Goal: Task Accomplishment & Management: Manage account settings

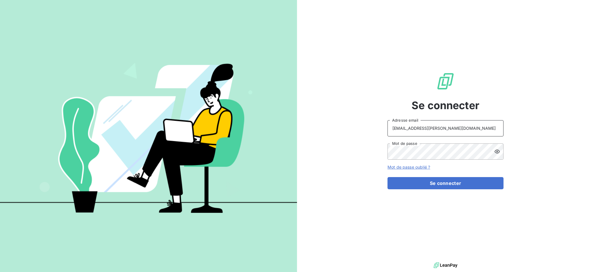
click at [460, 124] on input "recouvrement@serpe.fr" at bounding box center [446, 128] width 116 height 16
type input "[EMAIL_ADDRESS][DOMAIN_NAME]"
click at [425, 184] on button "Se connecter" at bounding box center [446, 183] width 116 height 12
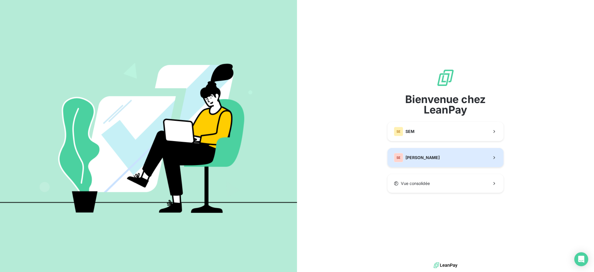
click at [410, 153] on div "SE SERPE" at bounding box center [417, 157] width 46 height 9
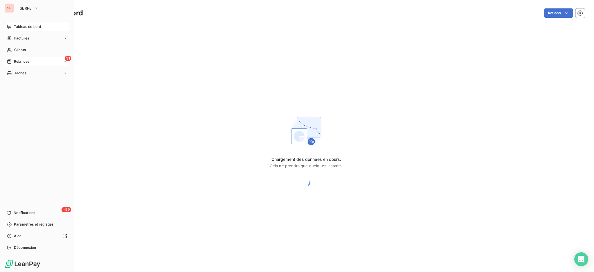
click at [21, 60] on span "Relances" at bounding box center [21, 61] width 15 height 5
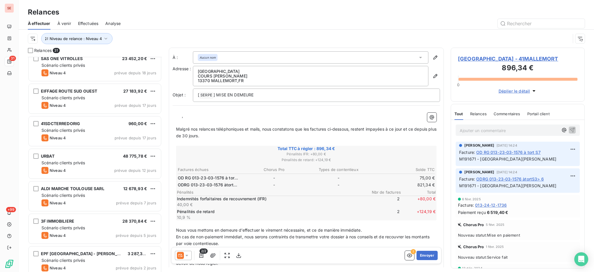
scroll to position [792, 0]
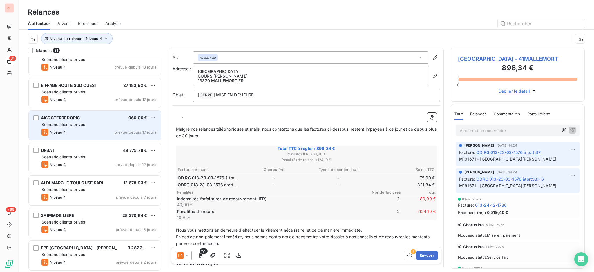
click at [109, 116] on div "41SDCTERREDORIG 960,00 €" at bounding box center [98, 117] width 115 height 5
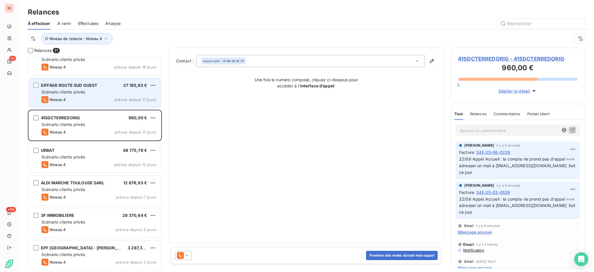
click at [103, 93] on div "Scénario clients privés" at bounding box center [98, 92] width 115 height 6
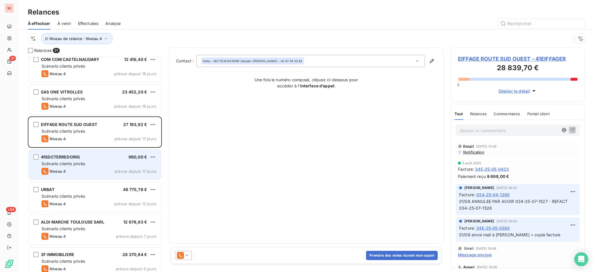
scroll to position [715, 0]
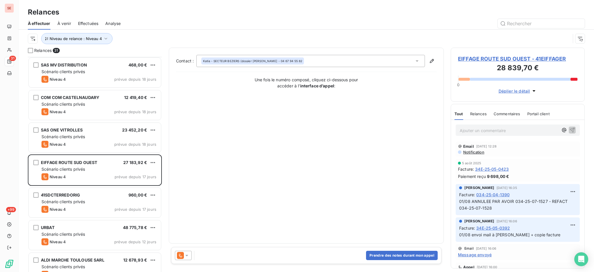
click at [536, 58] on span "EIFFAGE ROUTE SUD OUEST - 41EIFFAGER" at bounding box center [518, 59] width 120 height 8
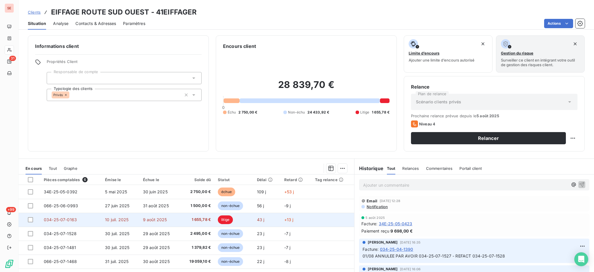
click at [166, 218] on td "9 août 2025" at bounding box center [160, 220] width 41 height 14
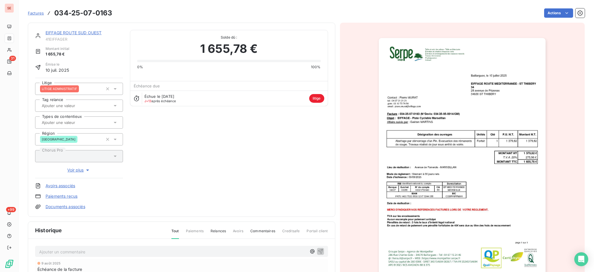
scroll to position [94, 0]
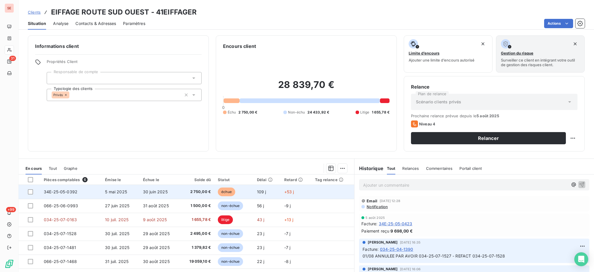
click at [117, 195] on td "5 mai 2025" at bounding box center [121, 192] width 38 height 14
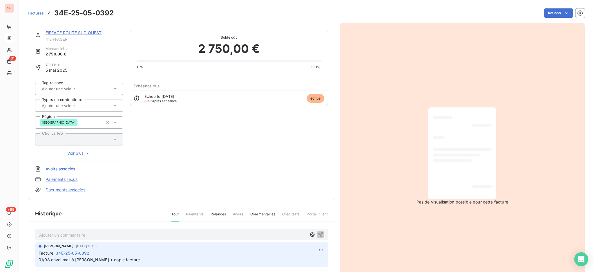
scroll to position [39, 0]
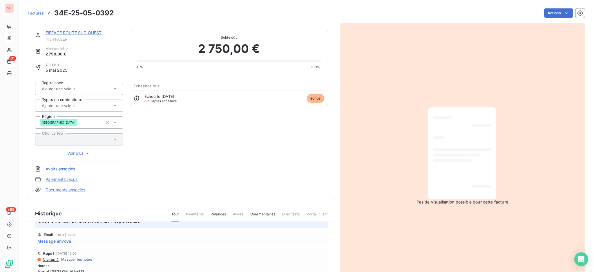
click at [70, 243] on span "Message envoyé" at bounding box center [54, 241] width 34 height 6
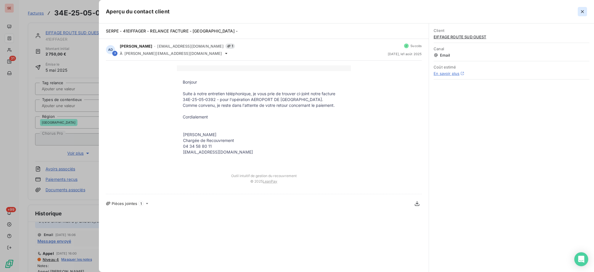
click at [583, 11] on icon "button" at bounding box center [582, 11] width 3 height 3
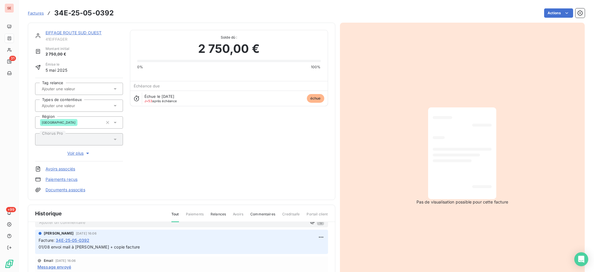
scroll to position [0, 0]
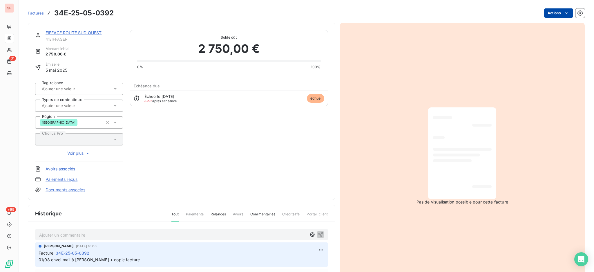
click at [543, 12] on html "SE 31 +99 Factures 34E-25-05-0392 Actions EIFFAGE ROUTE SUD OUEST 41EIFFAGER Mo…" at bounding box center [297, 136] width 594 height 272
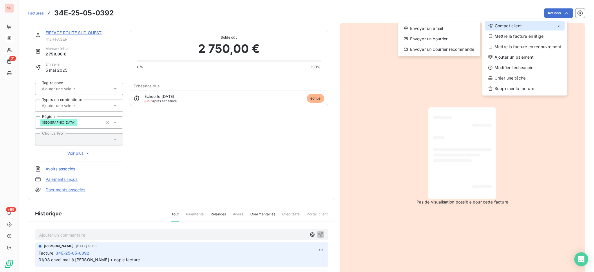
click at [500, 22] on div "Contact client" at bounding box center [525, 25] width 80 height 9
click at [428, 30] on div "Envoyer un email" at bounding box center [439, 28] width 78 height 9
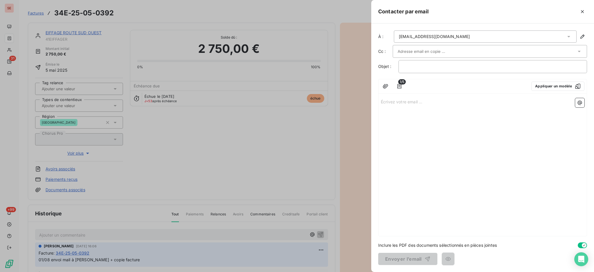
click at [570, 36] on icon at bounding box center [569, 37] width 6 height 6
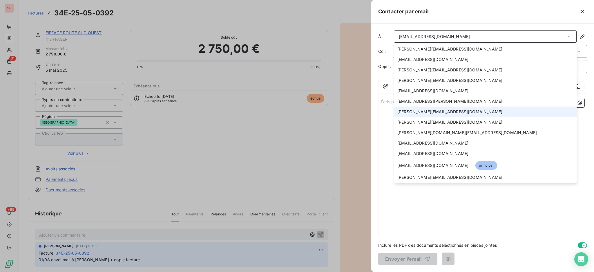
click at [440, 115] on li "[PERSON_NAME][EMAIL_ADDRESS][DOMAIN_NAME]" at bounding box center [485, 111] width 183 height 10
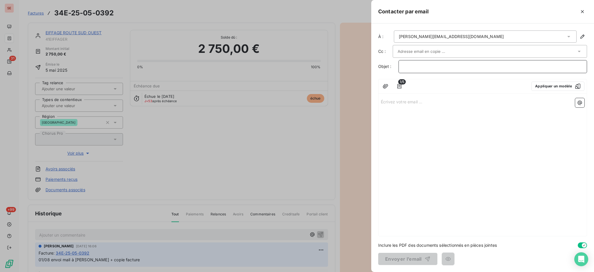
click at [409, 68] on p "﻿" at bounding box center [493, 66] width 179 height 7
click at [583, 13] on icon "button" at bounding box center [583, 12] width 6 height 6
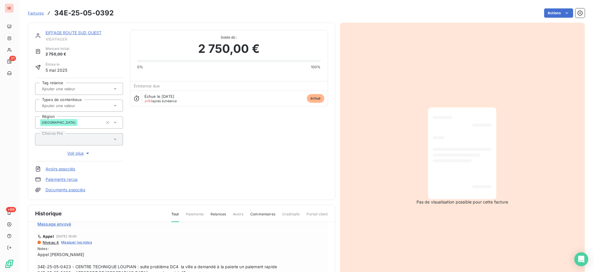
scroll to position [39, 0]
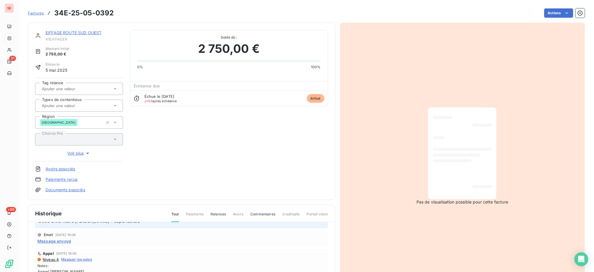
click at [58, 239] on span "Message envoyé" at bounding box center [54, 241] width 34 height 6
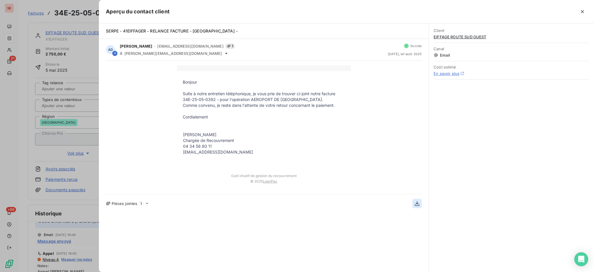
click at [417, 200] on button "button" at bounding box center [417, 203] width 9 height 9
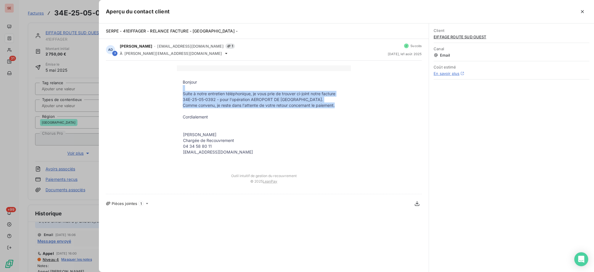
drag, startPoint x: 341, startPoint y: 106, endPoint x: 180, endPoint y: 84, distance: 162.9
click at [179, 86] on tbody "Bonjour Suite à notre entretien téléphonique, je vous prie de trouver ci-joint …" at bounding box center [264, 120] width 174 height 83
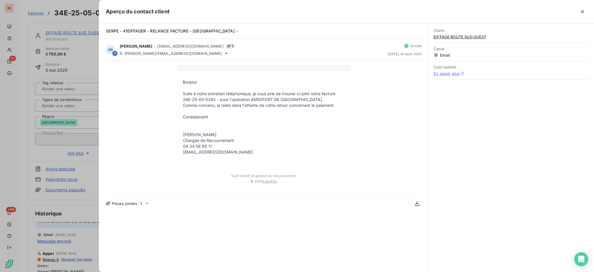
click at [180, 84] on td "Bonjour" at bounding box center [264, 82] width 174 height 6
click at [330, 145] on td "[PERSON_NAME] Chargée de Recouvrement 04 34 58 80 11 [EMAIL_ADDRESS][DOMAIN_NAM…" at bounding box center [264, 143] width 174 height 25
click at [583, 11] on icon "button" at bounding box center [582, 11] width 3 height 3
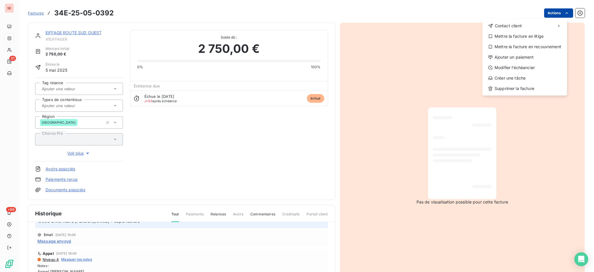
click at [547, 10] on html "SE 31 +99 Factures 34E-25-05-0392 Actions Contact client Mettre la facture en l…" at bounding box center [297, 136] width 594 height 272
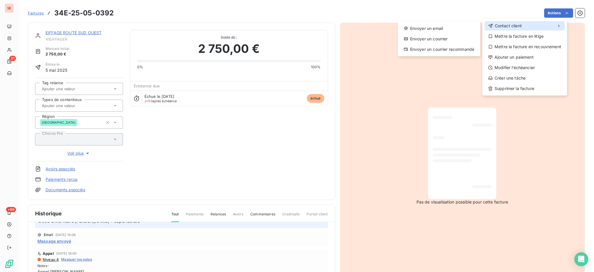
click at [515, 26] on span "Contact client" at bounding box center [508, 26] width 27 height 6
click at [444, 26] on div "Envoyer un email" at bounding box center [439, 28] width 78 height 9
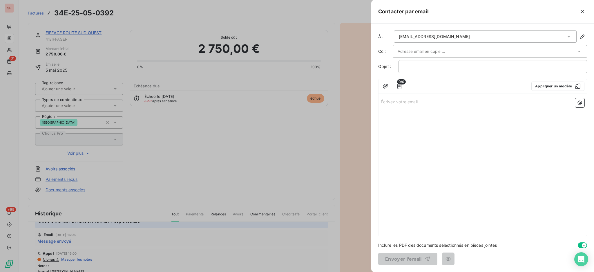
click at [411, 100] on p "Écrivez votre email ... ﻿" at bounding box center [483, 101] width 204 height 7
click at [568, 36] on icon at bounding box center [569, 37] width 6 height 6
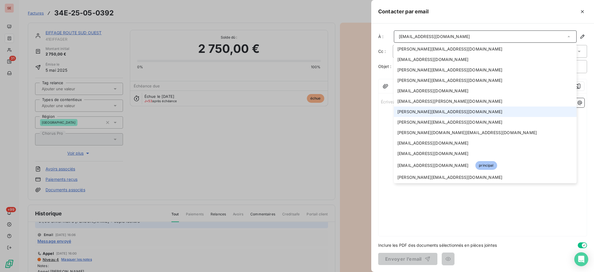
click at [419, 111] on span "[PERSON_NAME][EMAIL_ADDRESS][DOMAIN_NAME]" at bounding box center [449, 112] width 105 height 6
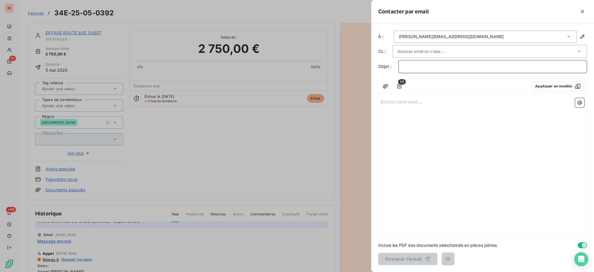
click at [429, 66] on p "﻿" at bounding box center [493, 66] width 179 height 7
click at [386, 102] on p "Écrivez votre email ... ﻿" at bounding box center [483, 101] width 204 height 7
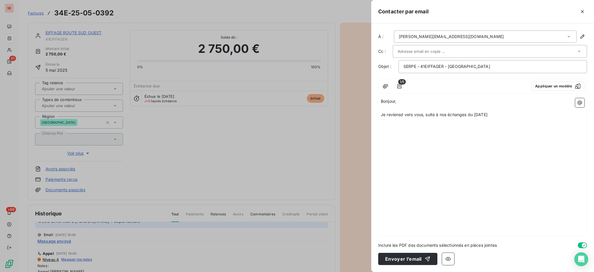
click at [404, 113] on span "Je reviensd vers vous, suite à nos échanges du [DATE]" at bounding box center [434, 114] width 107 height 5
drag, startPoint x: 424, startPoint y: 115, endPoint x: 376, endPoint y: 115, distance: 48.5
click at [376, 115] on div "À : [PERSON_NAME][EMAIL_ADDRESS][DOMAIN_NAME] Cc : Objet : SERPE - 41EIFFAGER -…" at bounding box center [482, 148] width 223 height 248
click at [453, 116] on p "Suite à nos échanges du [DATE]" at bounding box center [483, 114] width 204 height 7
click at [400, 86] on icon "button" at bounding box center [399, 86] width 4 height 5
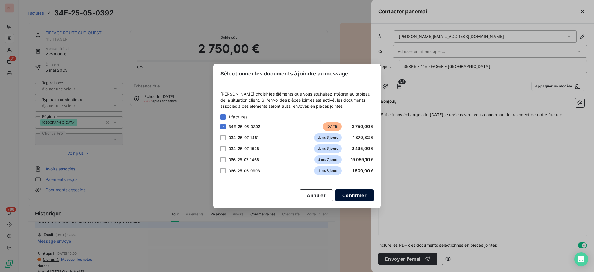
click at [354, 195] on button "Confirmer" at bounding box center [354, 195] width 38 height 12
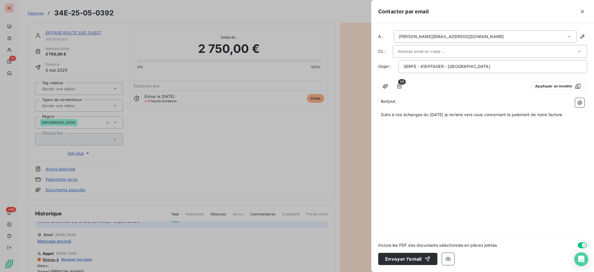
click at [578, 117] on p "Suite à nos échanges du [DATE] je reviens vers vous concernant le paiement de n…" at bounding box center [483, 114] width 204 height 7
click at [581, 102] on icon "button" at bounding box center [580, 103] width 6 height 6
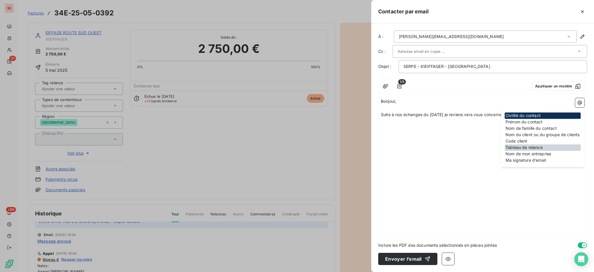
click at [525, 148] on div "Tableau de relance" at bounding box center [543, 147] width 76 height 6
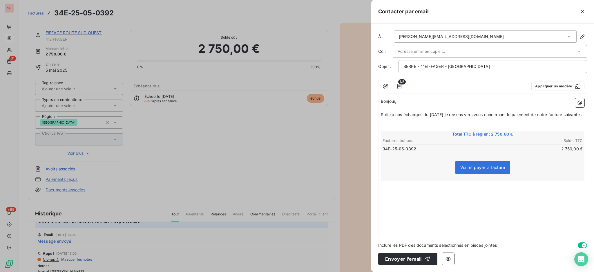
click at [398, 125] on p "﻿" at bounding box center [483, 121] width 204 height 7
click at [406, 190] on div "Bonjour, ﻿ Suite à nos échanges du [DATE] je reviens vers vous concernant le pa…" at bounding box center [483, 166] width 208 height 140
click at [397, 184] on p "﻿" at bounding box center [483, 184] width 204 height 7
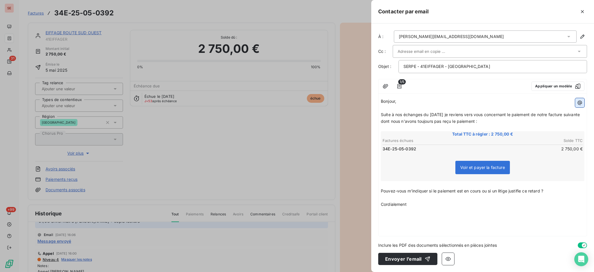
click at [578, 102] on icon "button" at bounding box center [580, 102] width 4 height 4
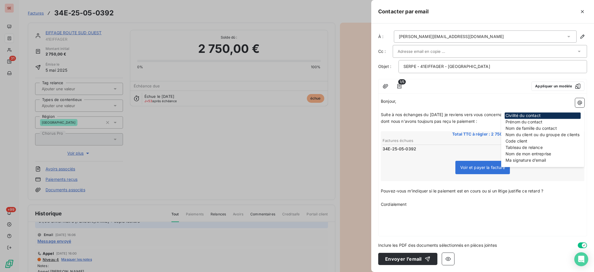
click at [536, 157] on span "Ma signature d’email" at bounding box center [543, 160] width 76 height 6
click at [521, 158] on div "Ma signature d’email" at bounding box center [543, 160] width 76 height 6
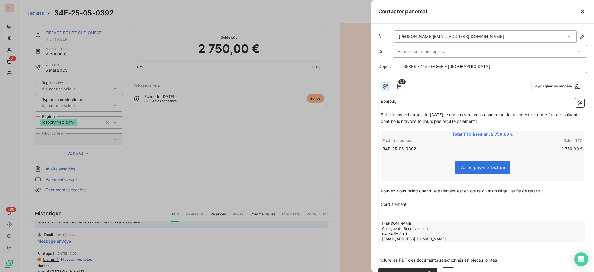
click at [386, 84] on icon "button" at bounding box center [386, 86] width 6 height 6
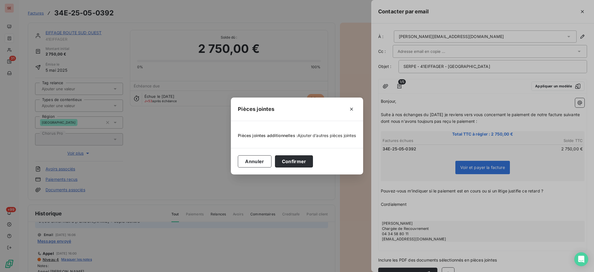
click at [322, 135] on span "Ajouter d’autres pièces jointes" at bounding box center [327, 135] width 59 height 5
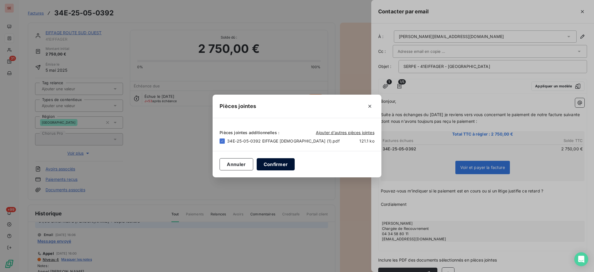
click at [272, 164] on button "Confirmer" at bounding box center [276, 164] width 38 height 12
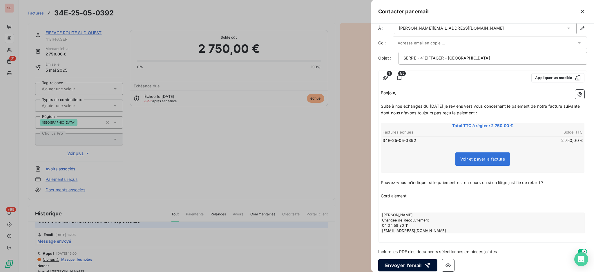
scroll to position [13, 0]
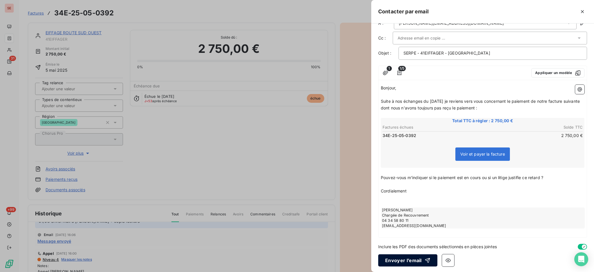
click at [399, 258] on button "Envoyer l’email" at bounding box center [407, 260] width 59 height 12
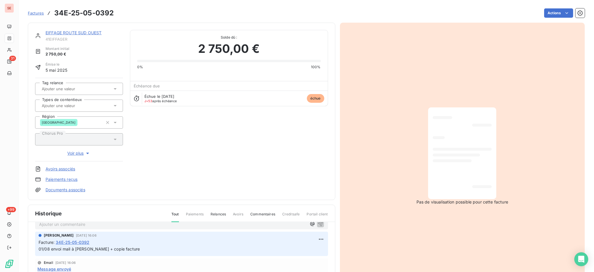
scroll to position [0, 0]
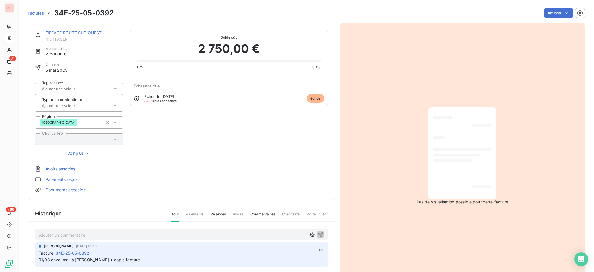
click at [55, 232] on p "Ajouter un commentaire ﻿" at bounding box center [173, 234] width 268 height 7
click at [318, 234] on icon "button" at bounding box center [321, 234] width 6 height 6
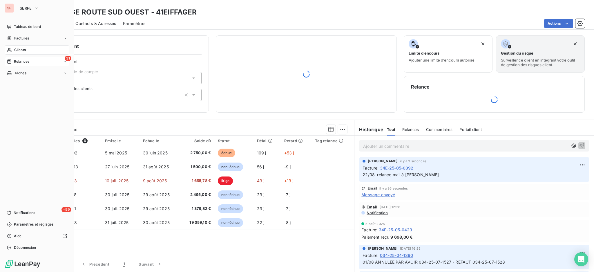
click at [20, 61] on span "Relances" at bounding box center [21, 61] width 15 height 5
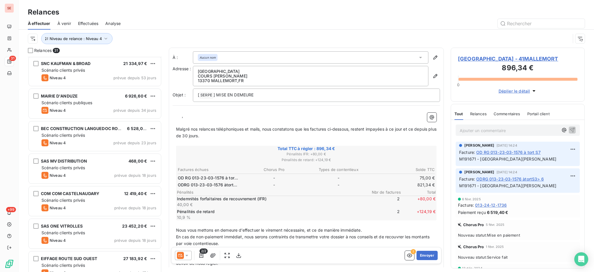
scroll to position [792, 0]
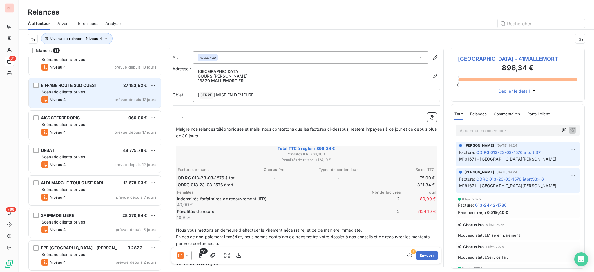
click at [69, 90] on span "Scénario clients privés" at bounding box center [63, 91] width 44 height 5
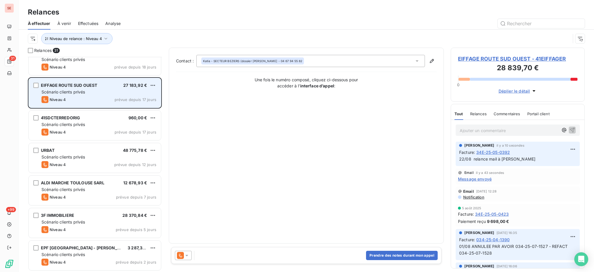
scroll to position [715, 0]
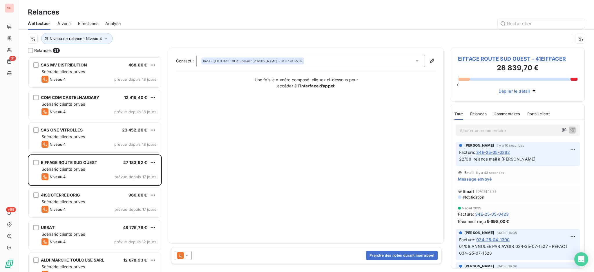
click at [187, 255] on icon at bounding box center [186, 255] width 3 height 1
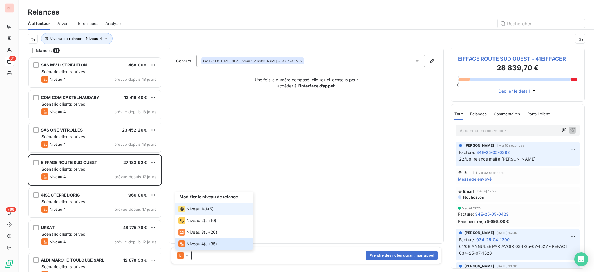
click at [197, 209] on span "Niveau 1" at bounding box center [195, 209] width 17 height 6
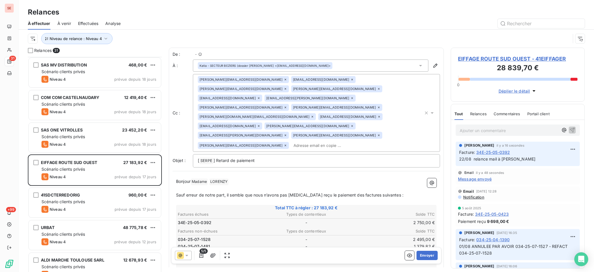
scroll to position [209, 128]
click at [187, 256] on icon at bounding box center [186, 255] width 3 height 1
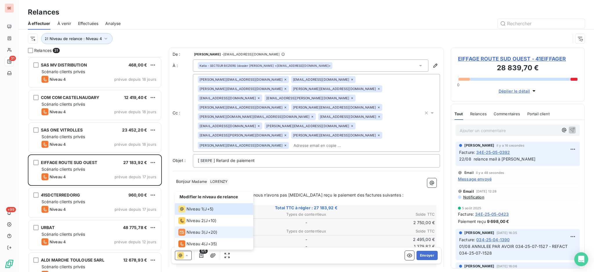
click at [193, 234] on span "Niveau 3" at bounding box center [195, 232] width 17 height 6
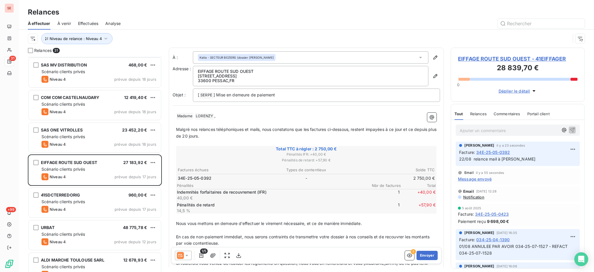
click at [189, 255] on icon at bounding box center [187, 255] width 6 height 6
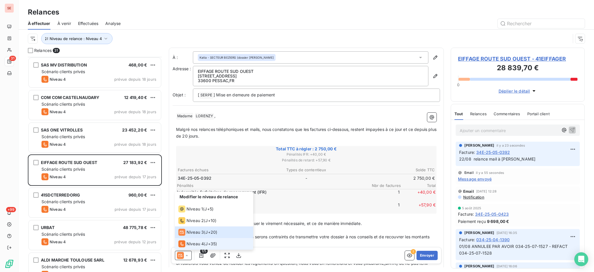
click at [191, 244] on span "Niveau 4" at bounding box center [195, 244] width 17 height 6
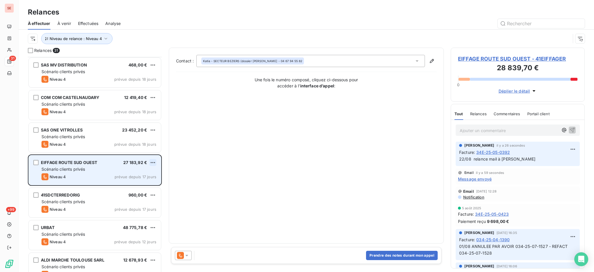
click at [153, 162] on html "SE 31 +99 Relances À effectuer À venir Effectuées Analyse Niveau de relance : N…" at bounding box center [297, 136] width 594 height 272
click at [142, 178] on div "Replanifier cette action" at bounding box center [128, 173] width 52 height 9
select select "7"
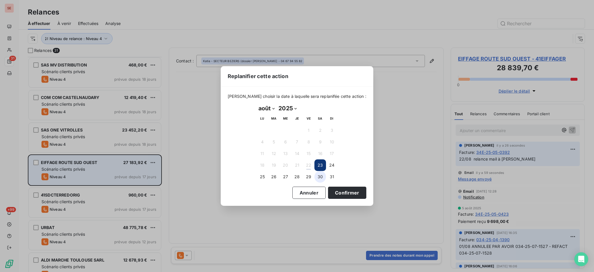
click at [318, 176] on button "30" at bounding box center [321, 177] width 12 height 12
click at [307, 178] on button "29" at bounding box center [309, 177] width 12 height 12
click at [341, 191] on button "Confirmer" at bounding box center [347, 193] width 38 height 12
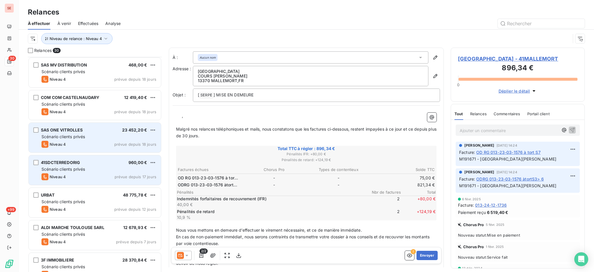
click at [90, 138] on div "Scénario clients privés" at bounding box center [98, 137] width 115 height 6
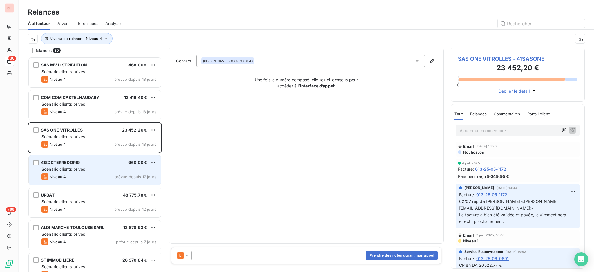
click at [187, 254] on icon at bounding box center [187, 255] width 6 height 6
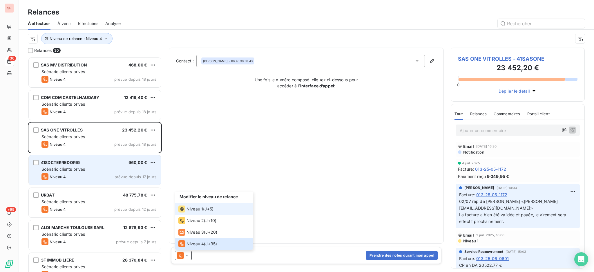
click at [191, 203] on li "Niveau 1 ( J+5 )" at bounding box center [214, 209] width 78 height 12
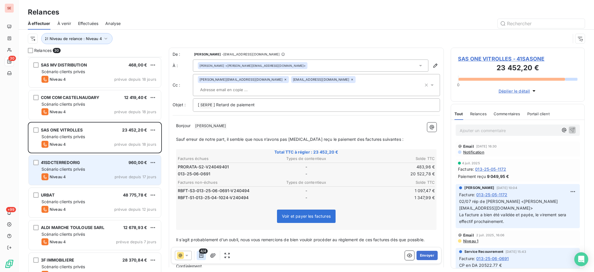
click at [201, 254] on icon "button" at bounding box center [201, 255] width 6 height 6
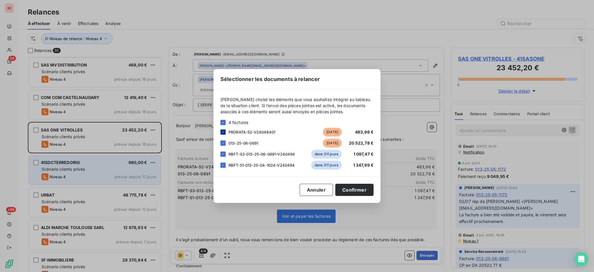
click at [223, 132] on icon at bounding box center [223, 131] width 2 height 1
click at [221, 156] on icon at bounding box center [222, 153] width 3 height 3
click at [223, 165] on icon at bounding box center [223, 165] width 2 height 1
click at [360, 189] on button "Confirmer" at bounding box center [354, 190] width 38 height 12
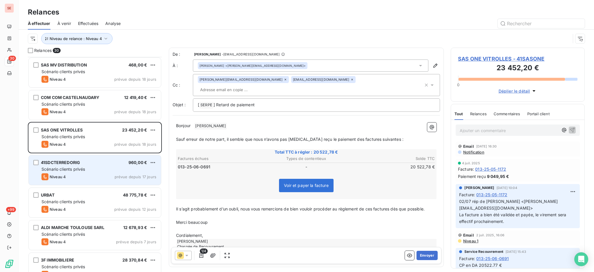
click at [528, 57] on span "SAS ONE VITROLLES - 41SASONE" at bounding box center [518, 59] width 120 height 8
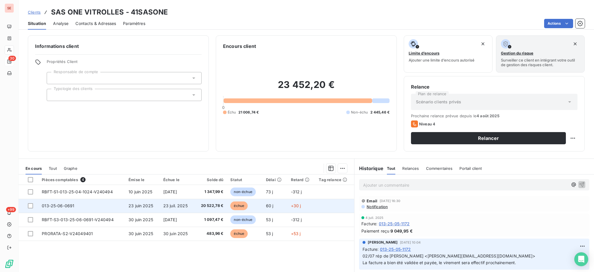
click at [98, 207] on td "013-25-06-0691" at bounding box center [81, 206] width 87 height 14
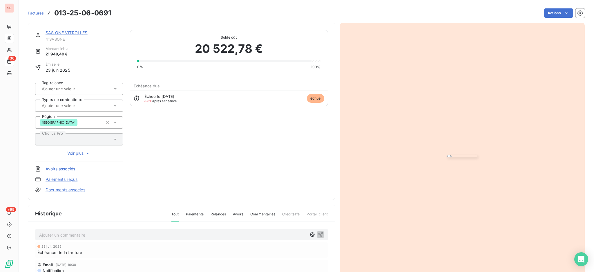
click at [69, 189] on link "Documents associés" at bounding box center [66, 190] width 40 height 6
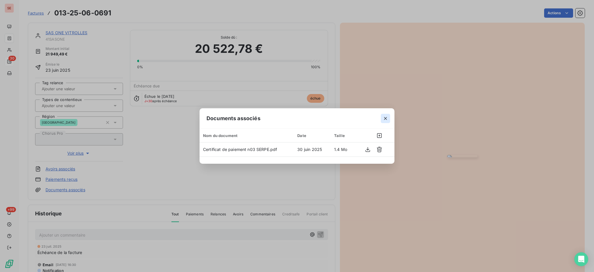
click at [385, 118] on icon "button" at bounding box center [386, 118] width 6 height 6
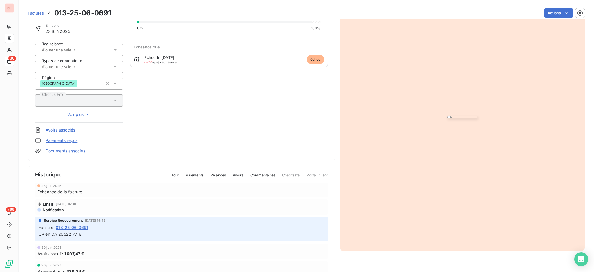
scroll to position [39, 0]
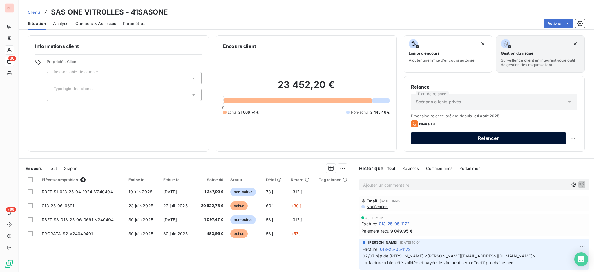
click at [428, 137] on button "Relancer" at bounding box center [488, 138] width 155 height 12
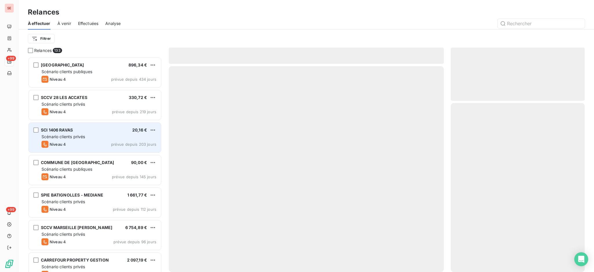
scroll to position [209, 128]
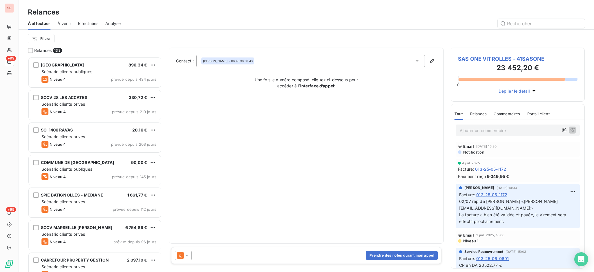
click at [187, 256] on icon at bounding box center [187, 255] width 6 height 6
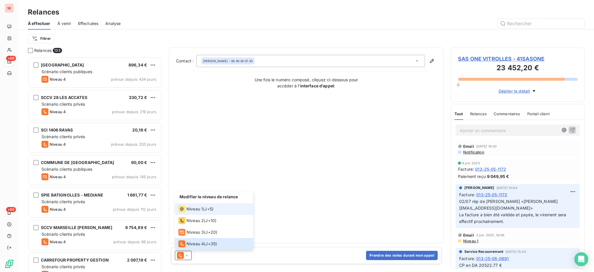
click at [203, 208] on div "Niveau 1 ( J+5 )" at bounding box center [195, 208] width 35 height 7
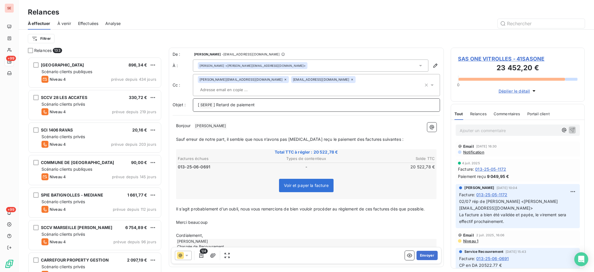
click at [260, 102] on p "[ SERPE ﻿ ] Retard de paiement" at bounding box center [316, 105] width 237 height 7
click at [478, 153] on span "Notification" at bounding box center [474, 152] width 22 height 5
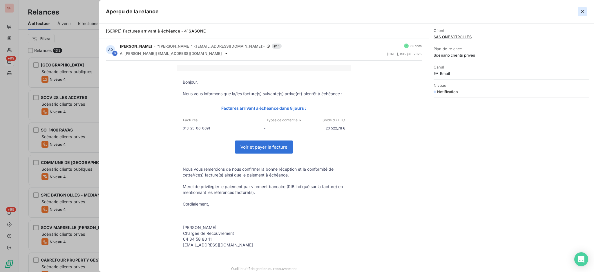
click at [580, 10] on icon "button" at bounding box center [583, 12] width 6 height 6
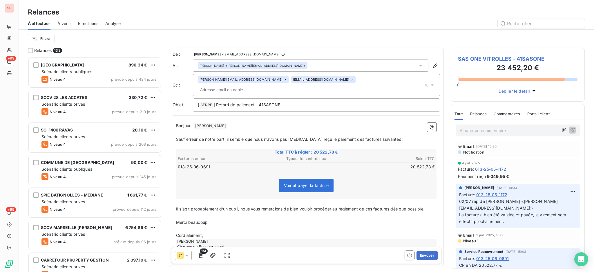
click at [418, 65] on icon at bounding box center [421, 66] width 6 height 6
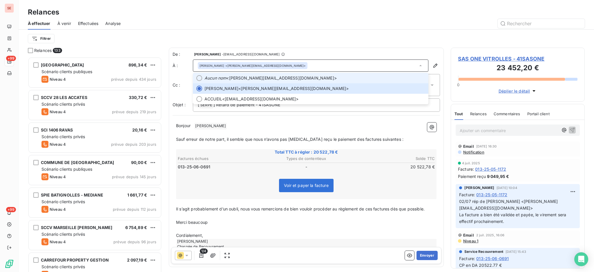
click at [237, 81] on span "Aucun nom <[PERSON_NAME][EMAIL_ADDRESS][DOMAIN_NAME]>" at bounding box center [315, 78] width 221 height 6
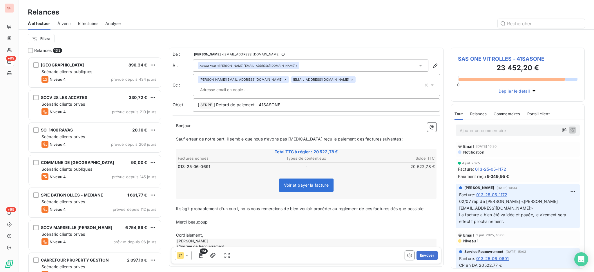
click at [429, 82] on icon at bounding box center [432, 85] width 6 height 6
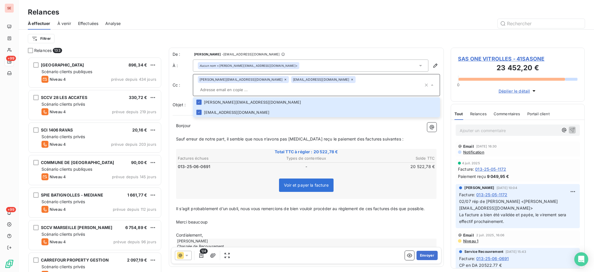
click at [285, 80] on icon at bounding box center [286, 80] width 2 height 2
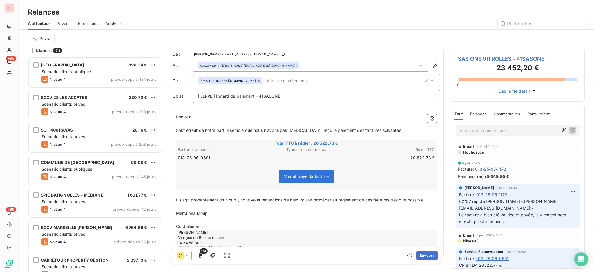
click at [474, 151] on span "Notification" at bounding box center [474, 152] width 22 height 5
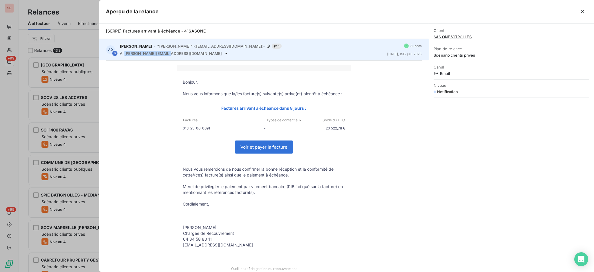
copy span "[PERSON_NAME][EMAIL_ADDRESS][DOMAIN_NAME]"
drag, startPoint x: 166, startPoint y: 53, endPoint x: 125, endPoint y: 53, distance: 41.5
click at [125, 53] on span "[PERSON_NAME][EMAIL_ADDRESS][DOMAIN_NAME]" at bounding box center [173, 53] width 98 height 5
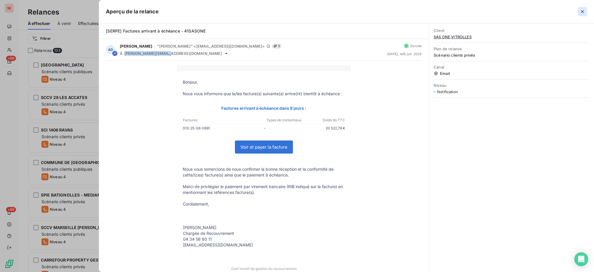
click at [583, 12] on icon "button" at bounding box center [582, 11] width 3 height 3
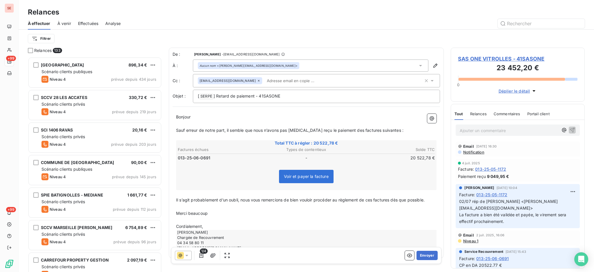
click at [297, 81] on input "text" at bounding box center [298, 80] width 67 height 9
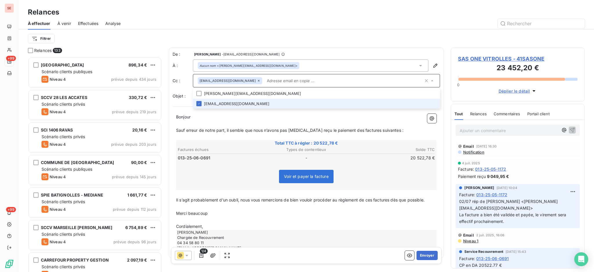
paste input "[PERSON_NAME][EMAIL_ADDRESS][DOMAIN_NAME]"
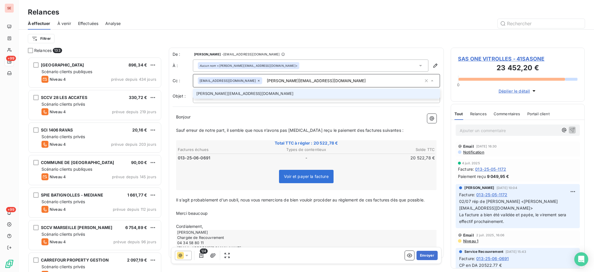
type input "[PERSON_NAME][EMAIL_ADDRESS][DOMAIN_NAME]"
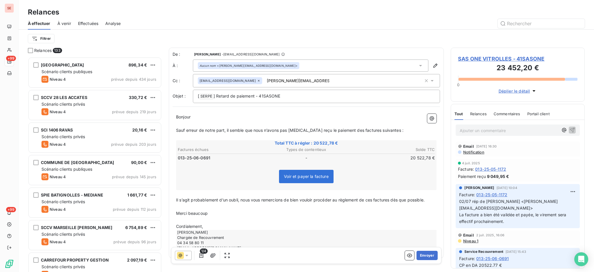
click at [265, 81] on input "[PERSON_NAME][EMAIL_ADDRESS][DOMAIN_NAME]" at bounding box center [298, 80] width 67 height 9
type input "[PERSON_NAME][EMAIL_ADDRESS][DOMAIN_NAME]"
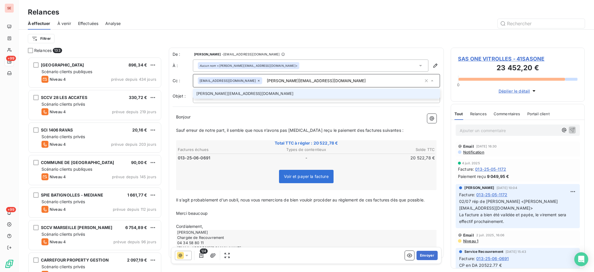
click at [212, 93] on li "[PERSON_NAME][EMAIL_ADDRESS][DOMAIN_NAME]" at bounding box center [316, 93] width 247 height 10
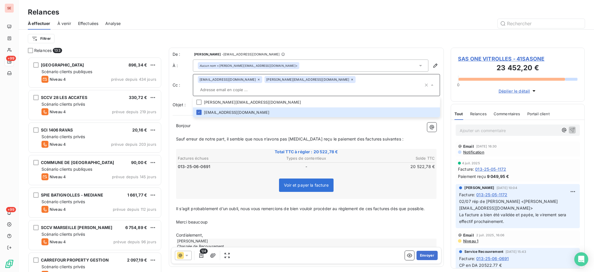
click at [273, 238] on div "[PERSON_NAME] Chargée de Recouvrement 04 34 58 80 11 [EMAIL_ADDRESS][DOMAIN_NAM…" at bounding box center [306, 248] width 261 height 21
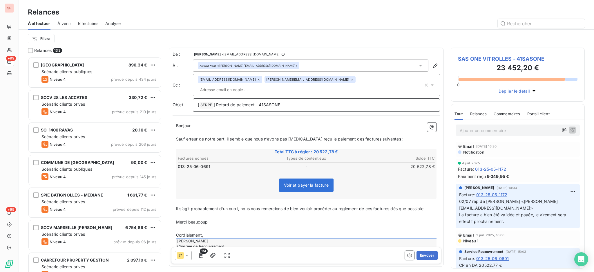
click at [294, 102] on p "[ SERPE ﻿ ] Retard de paiement - 41SASONE" at bounding box center [316, 105] width 237 height 7
click at [212, 255] on icon "button" at bounding box center [213, 255] width 6 height 6
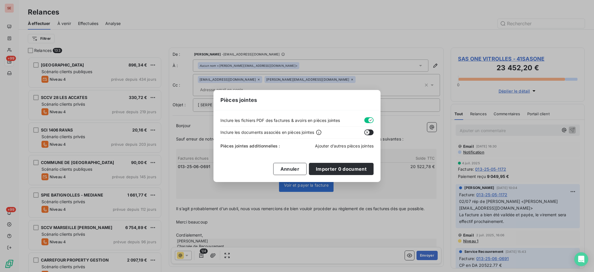
click at [355, 147] on span "Ajouter d’autres pièces jointes" at bounding box center [344, 145] width 59 height 5
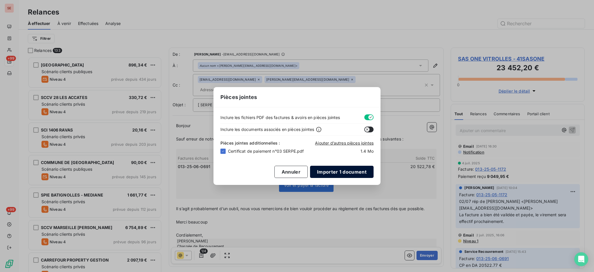
click at [331, 173] on button "Importer 1 document" at bounding box center [342, 172] width 64 height 12
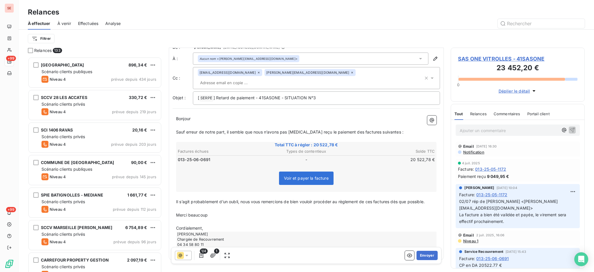
scroll to position [14, 0]
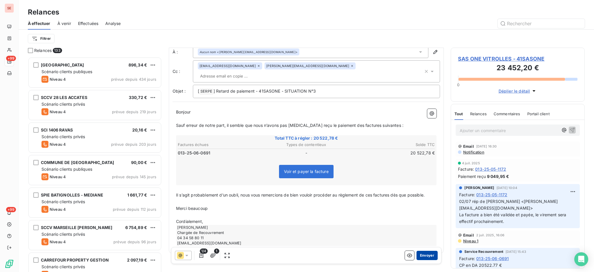
click at [421, 255] on button "Envoyer" at bounding box center [427, 255] width 21 height 9
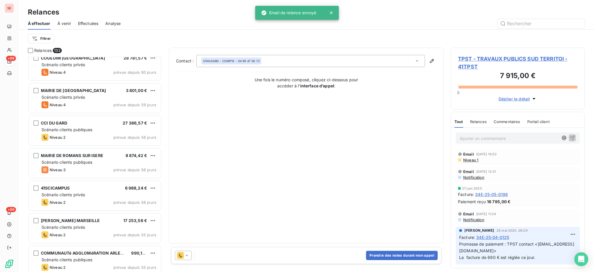
scroll to position [465, 0]
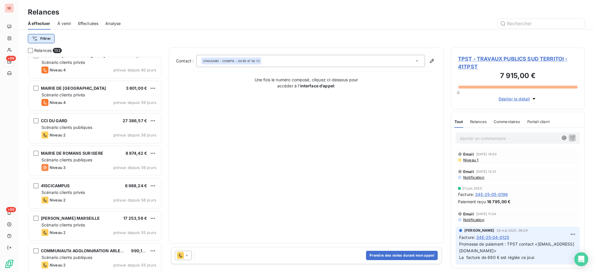
click at [42, 37] on html "SE +99 +99 Relances À effectuer À venir Effectuées Analyse Filtrer Relances 132…" at bounding box center [297, 136] width 594 height 272
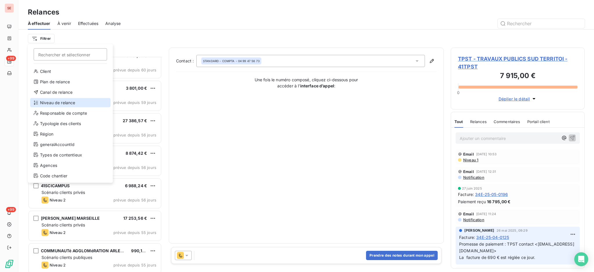
click at [66, 100] on div "Niveau de relance" at bounding box center [70, 102] width 80 height 9
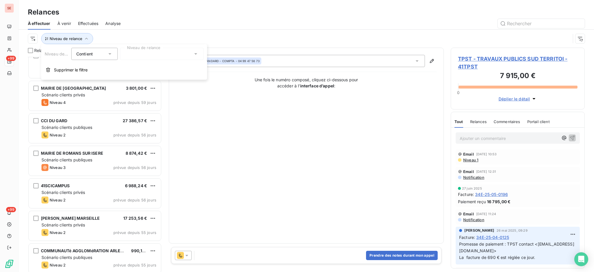
click at [193, 53] on icon at bounding box center [196, 54] width 6 height 6
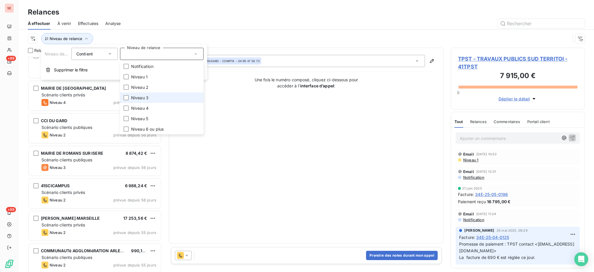
click at [152, 98] on li "Niveau 3" at bounding box center [162, 98] width 84 height 10
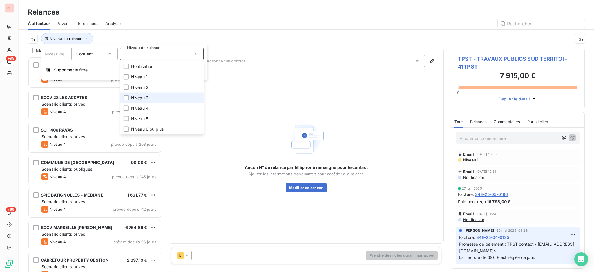
scroll to position [209, 128]
click at [142, 97] on span "Niveau 3" at bounding box center [139, 98] width 17 height 6
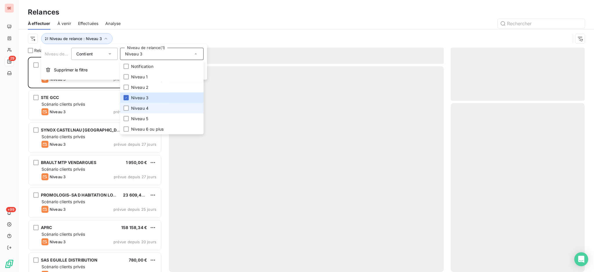
click at [138, 107] on span "Niveau 4" at bounding box center [139, 108] width 17 height 6
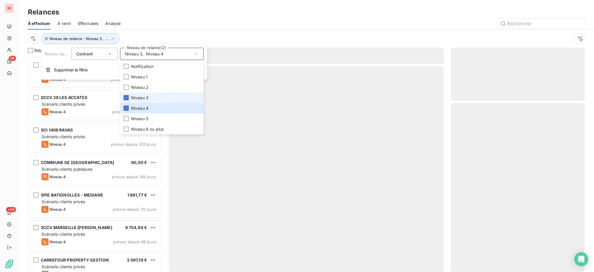
click at [137, 97] on span "Niveau 3" at bounding box center [139, 98] width 17 height 6
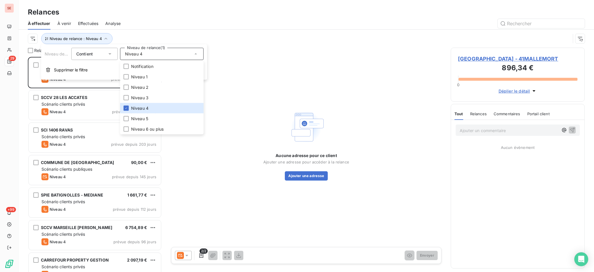
click at [109, 1] on div "Relances À effectuer À venir Effectuées Analyse Niveau de relance : Niveau 4" at bounding box center [307, 24] width 576 height 48
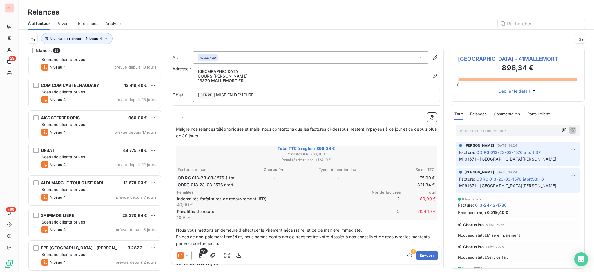
scroll to position [534, 0]
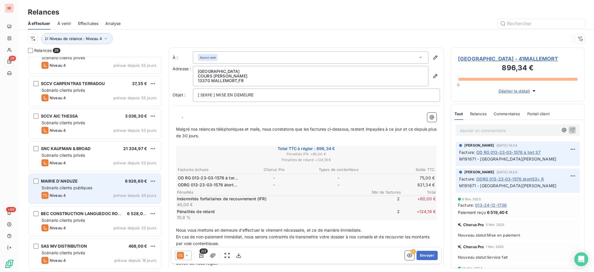
click at [85, 191] on div "MAIRIE D'ANDUZE 6 926,60 € Scénario clients publiques Niveau 4 prévue depuis 34…" at bounding box center [95, 189] width 132 height 30
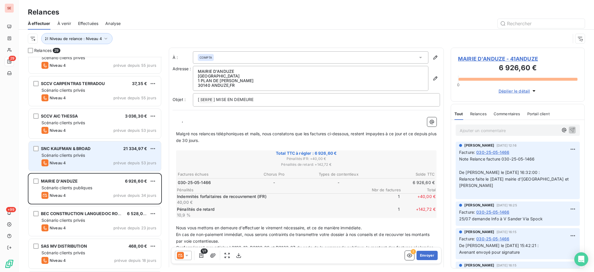
click at [94, 145] on div "SNC KAUFMAN & BROAD 21 334,97 € Scénario clients privés Niveau 4 prévue depuis …" at bounding box center [95, 156] width 132 height 30
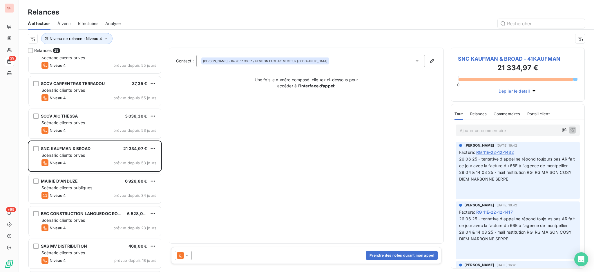
click at [507, 57] on span "SNC KAUFMAN & BROAD - 41KAUFMAN" at bounding box center [518, 59] width 120 height 8
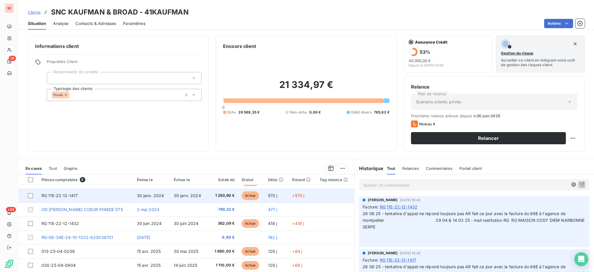
scroll to position [31, 0]
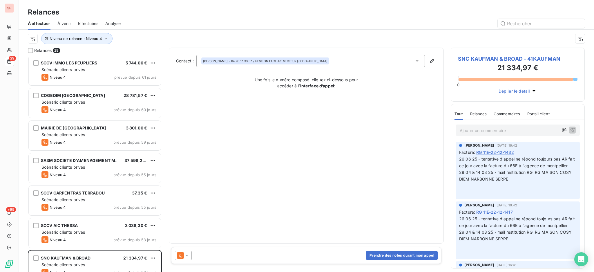
scroll to position [426, 0]
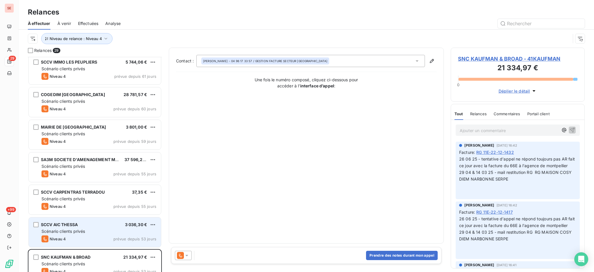
click at [89, 231] on div "Scénario clients privés" at bounding box center [98, 231] width 115 height 6
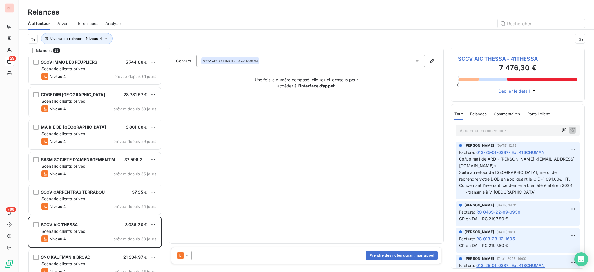
click at [509, 59] on span "SCCV AIC THESSA - 41THESSA" at bounding box center [518, 59] width 120 height 8
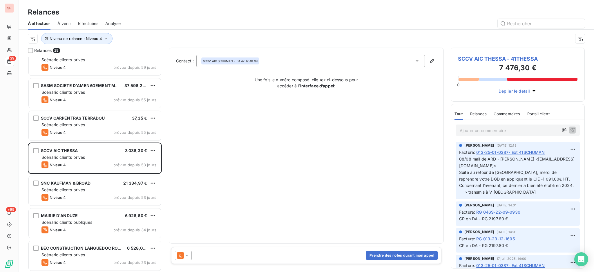
scroll to position [503, 0]
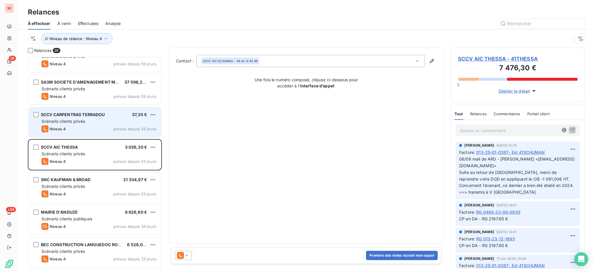
click at [86, 116] on span "SCCV CARPENTRAS TERRADOU" at bounding box center [73, 114] width 64 height 5
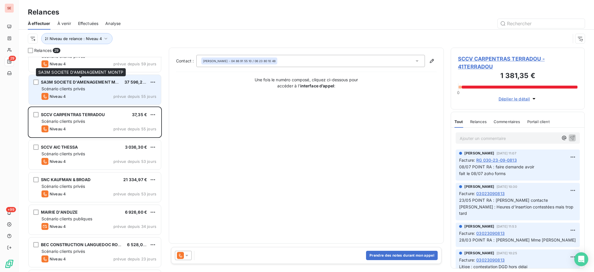
click at [102, 85] on div "SA3M SOCIETE D'AMENAGEMENT MONTP 37 596,28 € Scénario clients privés Niveau 4 p…" at bounding box center [95, 90] width 132 height 30
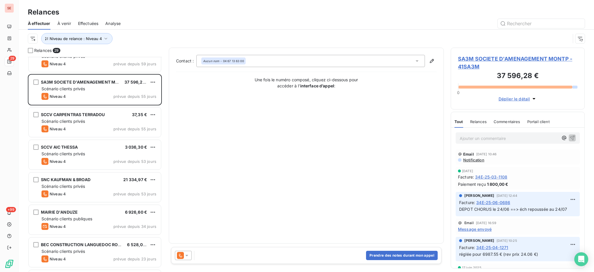
click at [485, 56] on span "SA3M SOCIETE D'AMENAGEMENT MONTP - 41SA3M" at bounding box center [518, 63] width 120 height 16
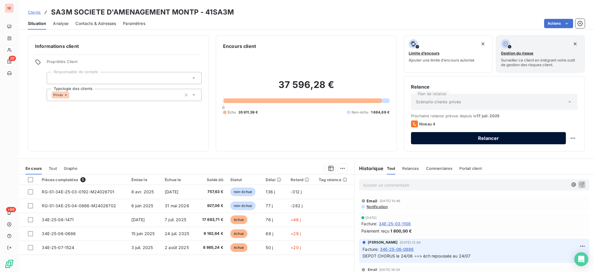
click at [448, 138] on button "Relancer" at bounding box center [488, 138] width 155 height 12
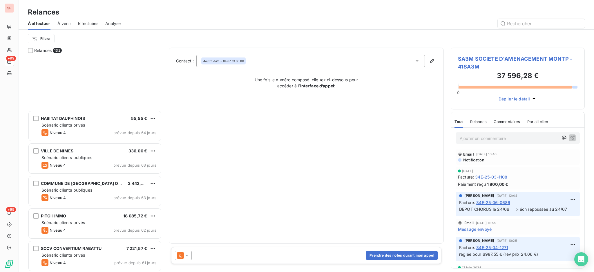
scroll to position [310, 0]
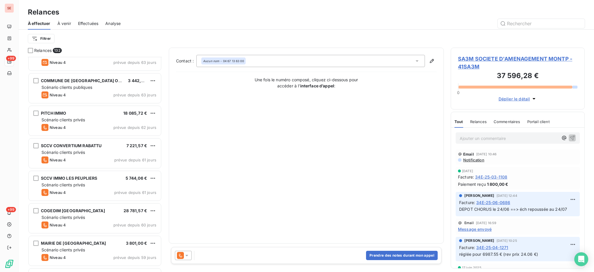
click at [189, 254] on icon at bounding box center [187, 255] width 6 height 6
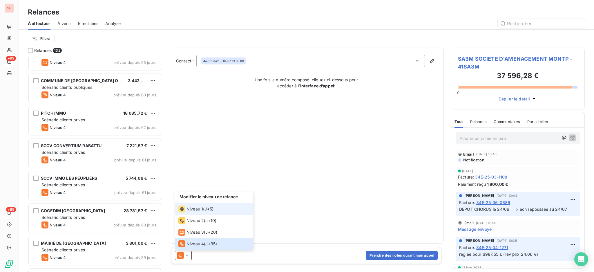
click at [195, 207] on span "Niveau 1" at bounding box center [195, 209] width 17 height 6
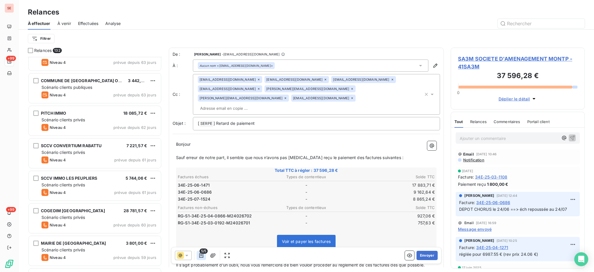
click at [203, 254] on icon "button" at bounding box center [201, 255] width 4 height 5
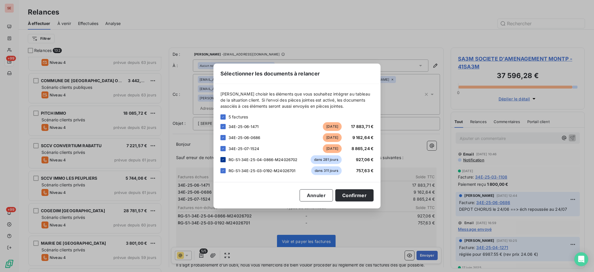
click at [222, 160] on icon at bounding box center [222, 159] width 3 height 3
click at [222, 170] on icon at bounding box center [222, 170] width 3 height 3
click at [357, 194] on button "Confirmer" at bounding box center [354, 195] width 38 height 12
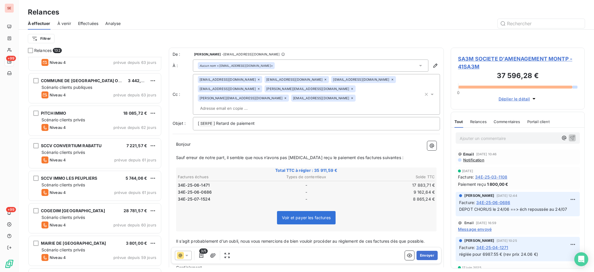
click at [467, 158] on span "Notification" at bounding box center [474, 160] width 22 height 5
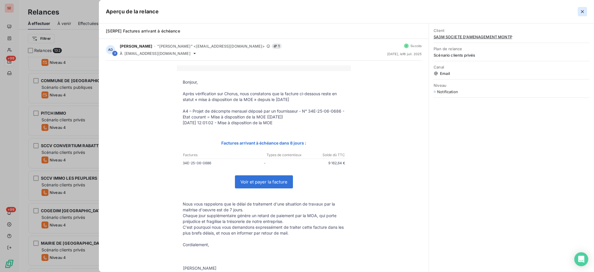
click at [581, 11] on icon "button" at bounding box center [583, 12] width 6 height 6
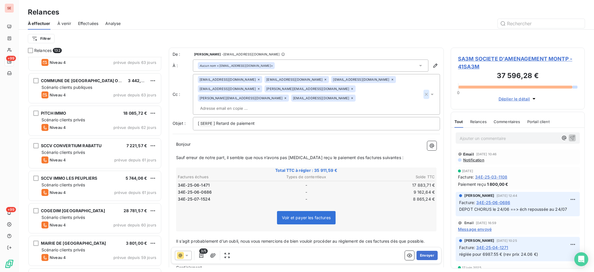
click at [425, 93] on icon "button" at bounding box center [426, 94] width 3 height 3
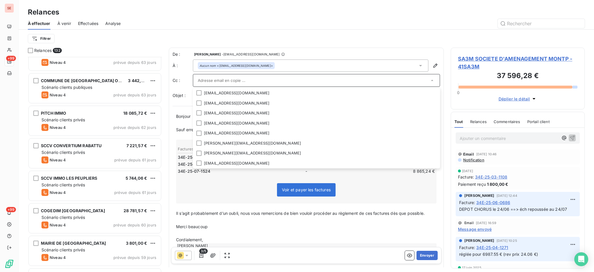
click at [271, 79] on input "text" at bounding box center [314, 80] width 232 height 9
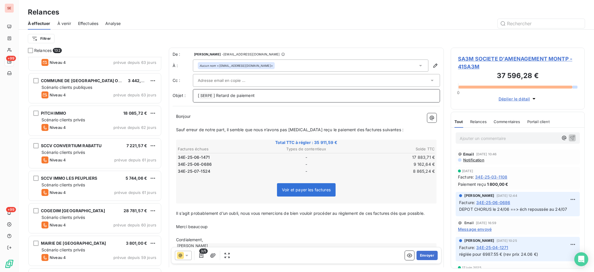
click at [332, 96] on p "[ SERPE ﻿ ] Retard de paiement" at bounding box center [316, 95] width 237 height 7
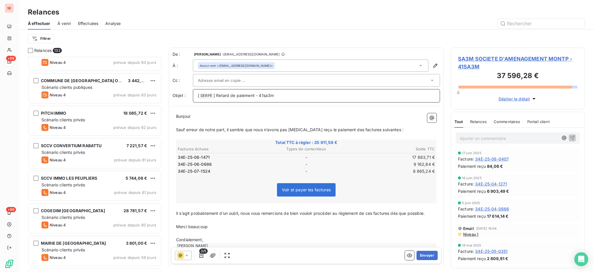
scroll to position [116, 0]
click at [420, 257] on button "Envoyer" at bounding box center [427, 255] width 21 height 9
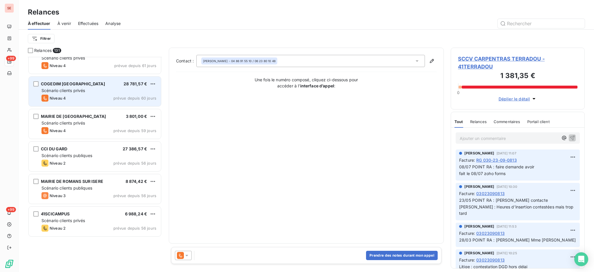
scroll to position [348, 0]
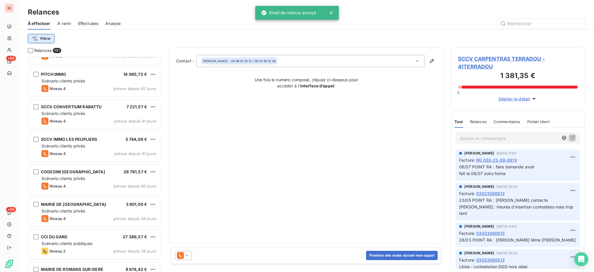
click at [46, 39] on html "SE +99 +99 Relances À effectuer À venir Effectuées Analyse Filtrer Relances 131…" at bounding box center [297, 136] width 594 height 272
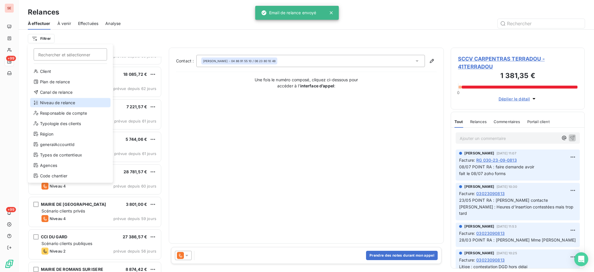
click at [59, 104] on div "Niveau de relance" at bounding box center [70, 102] width 80 height 9
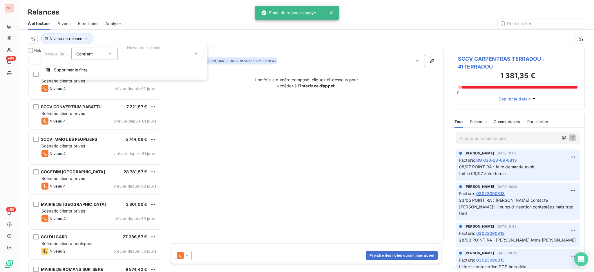
scroll to position [6, 6]
click at [195, 54] on icon at bounding box center [195, 53] width 3 height 1
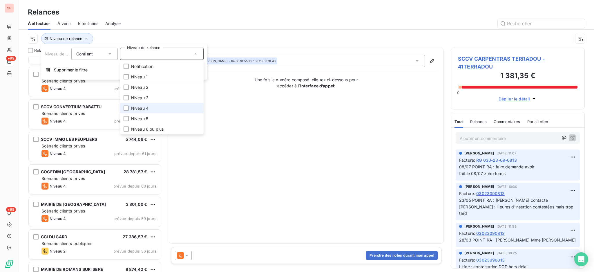
click at [142, 105] on span "Niveau 4" at bounding box center [139, 108] width 17 height 6
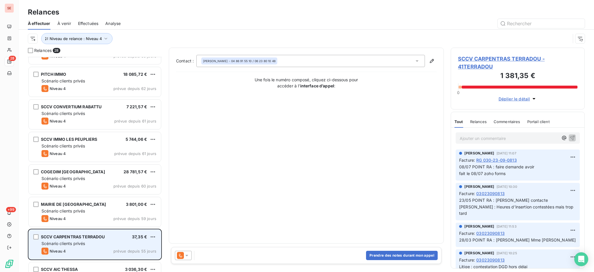
click at [91, 251] on div "Niveau 4 prévue depuis 55 jours" at bounding box center [98, 250] width 115 height 7
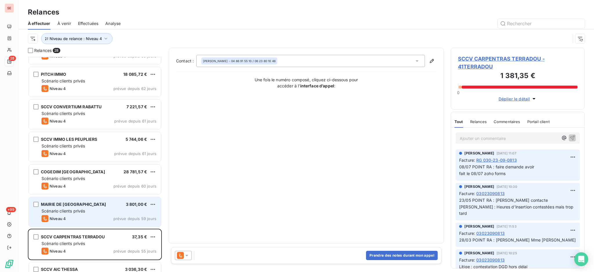
click at [94, 210] on div "Scénario clients privés" at bounding box center [98, 211] width 115 height 6
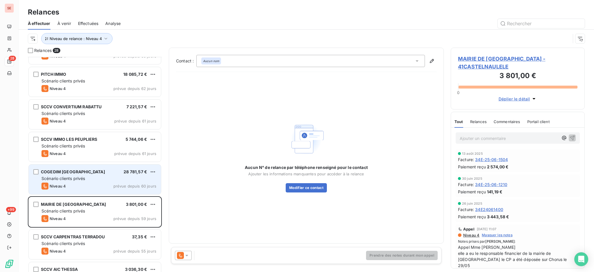
click at [85, 176] on span "Scénario clients privés" at bounding box center [63, 178] width 44 height 5
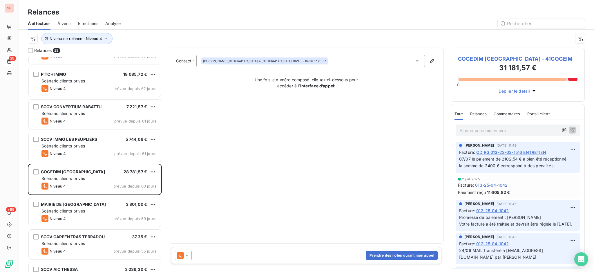
click at [187, 254] on icon at bounding box center [187, 255] width 6 height 6
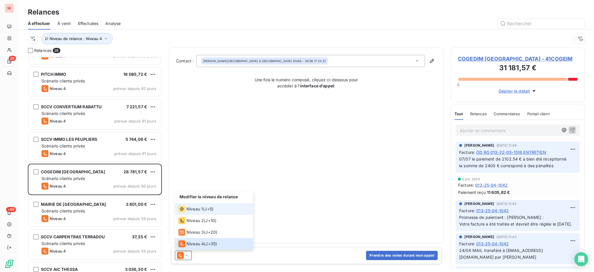
click at [193, 211] on span "Niveau 1" at bounding box center [195, 209] width 17 height 6
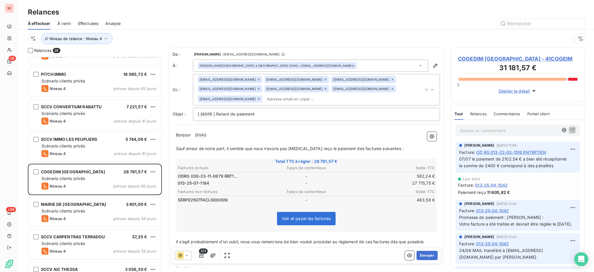
click at [473, 63] on span "COGEDIM [GEOGRAPHIC_DATA] - 41COGEIM" at bounding box center [518, 59] width 120 height 8
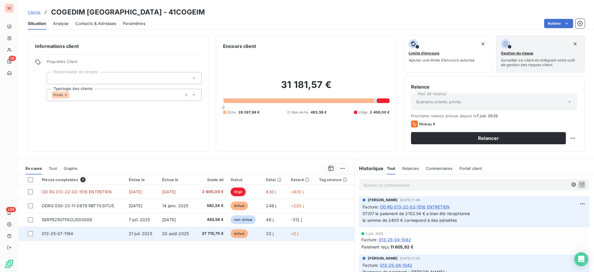
click at [113, 234] on td "013-25-07-1184" at bounding box center [81, 234] width 87 height 14
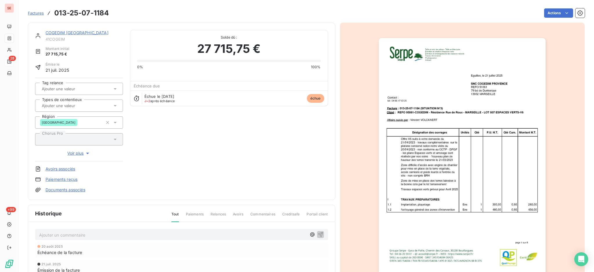
click at [63, 189] on link "Documents associés" at bounding box center [66, 190] width 40 height 6
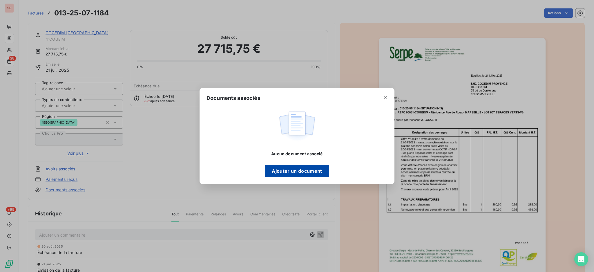
click at [311, 169] on button "Ajouter un document" at bounding box center [297, 171] width 64 height 12
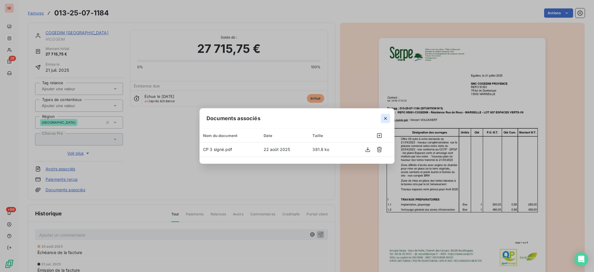
click at [386, 116] on icon "button" at bounding box center [386, 118] width 6 height 6
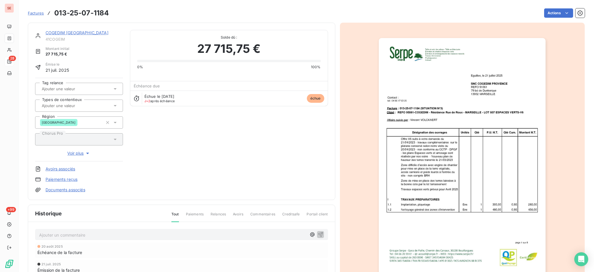
click at [115, 235] on p "Ajouter un commentaire ﻿" at bounding box center [173, 234] width 268 height 7
click at [319, 232] on icon "button" at bounding box center [320, 234] width 5 height 5
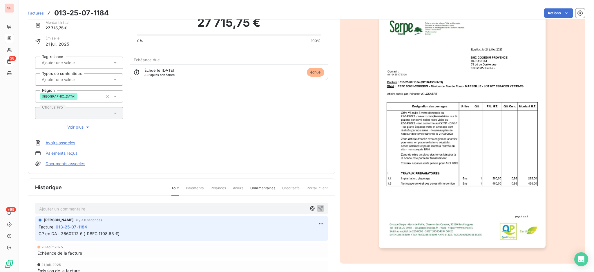
scroll to position [77, 0]
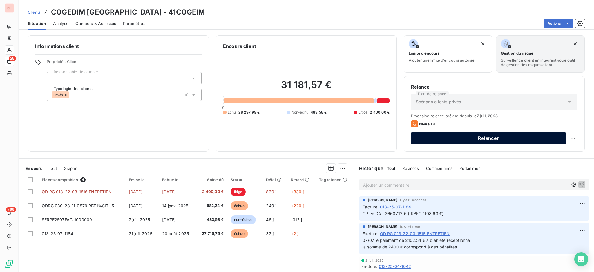
click at [435, 139] on button "Relancer" at bounding box center [488, 138] width 155 height 12
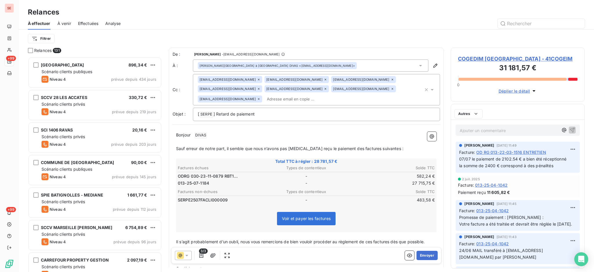
scroll to position [209, 128]
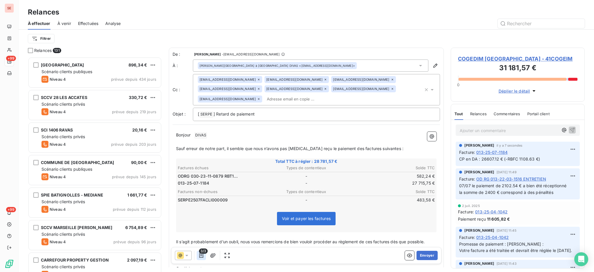
click at [202, 255] on icon "button" at bounding box center [201, 255] width 4 height 5
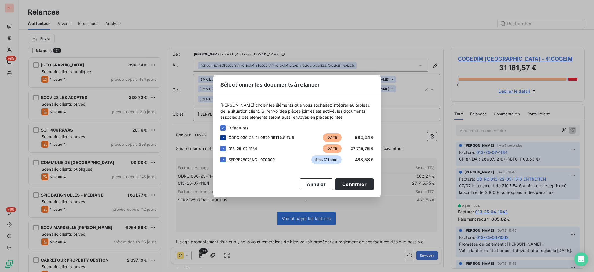
click at [223, 137] on icon at bounding box center [223, 137] width 2 height 1
click at [223, 161] on div at bounding box center [223, 159] width 5 height 5
click at [356, 181] on button "Confirmer" at bounding box center [354, 184] width 38 height 12
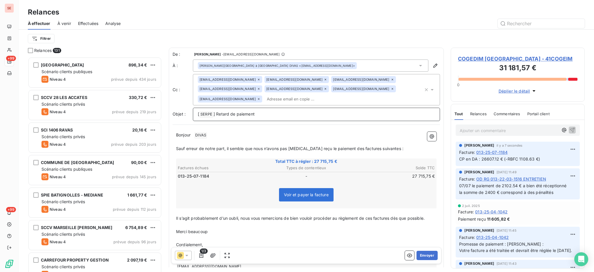
click at [266, 114] on p "[ SERPE ﻿ ] Retard de paiement" at bounding box center [316, 114] width 237 height 7
click at [327, 79] on icon at bounding box center [325, 79] width 3 height 3
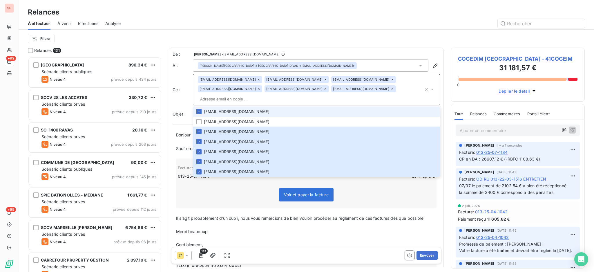
click at [324, 79] on icon at bounding box center [325, 79] width 3 height 3
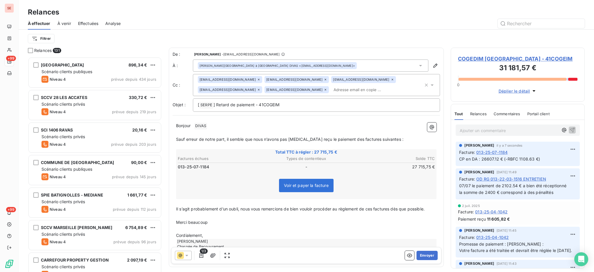
click at [327, 79] on icon at bounding box center [325, 79] width 3 height 3
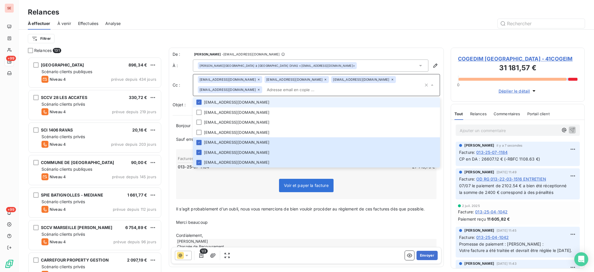
click at [327, 78] on icon at bounding box center [325, 79] width 3 height 3
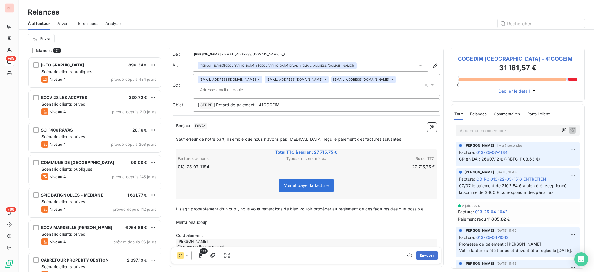
click at [391, 78] on icon at bounding box center [392, 79] width 3 height 3
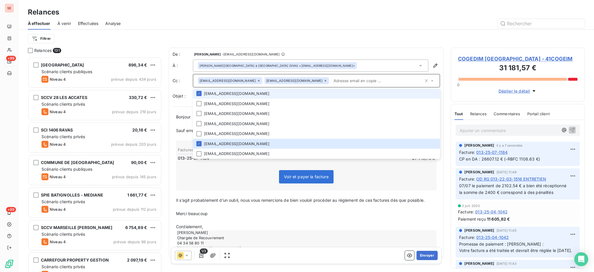
click at [324, 81] on icon at bounding box center [325, 80] width 3 height 3
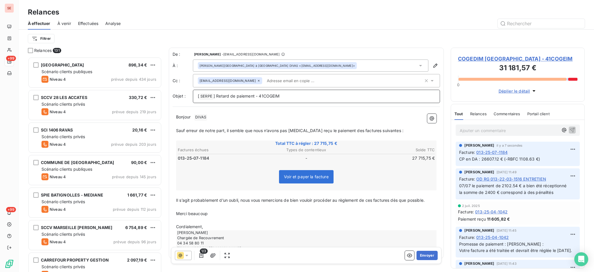
click at [293, 95] on p "[ SERPE ﻿ ] Retard de paiement - 41COGEIM" at bounding box center [316, 96] width 237 height 7
click at [200, 116] on span "DIVAS ﻿" at bounding box center [200, 117] width 13 height 7
click at [317, 100] on div "[ SERPE ﻿ ] Retard de paiement - 41COGEIM" at bounding box center [316, 96] width 247 height 13
click at [313, 93] on p "[ SERPE ﻿ ] Retard de paiement - 41COGEIM" at bounding box center [316, 96] width 237 height 7
click at [212, 253] on icon "button" at bounding box center [212, 255] width 5 height 4
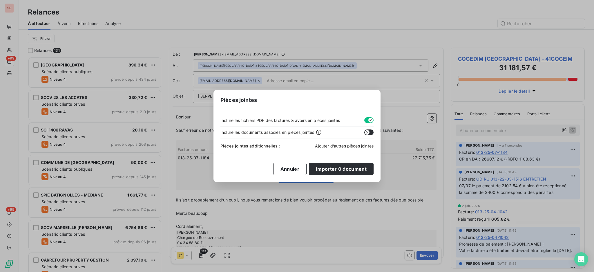
click at [337, 145] on span "Ajouter d’autres pièces jointes" at bounding box center [344, 145] width 59 height 5
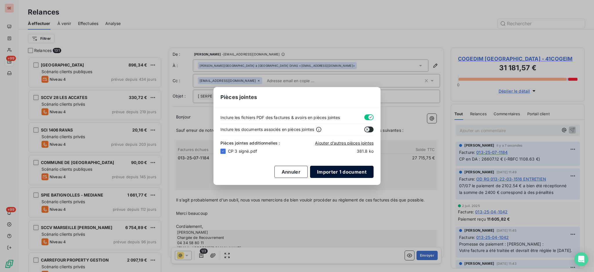
click at [335, 173] on button "Importer 1 document" at bounding box center [342, 172] width 64 height 12
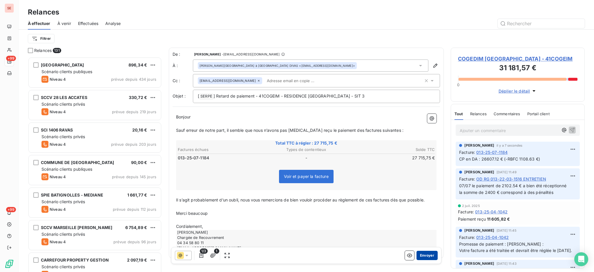
click at [421, 253] on button "Envoyer" at bounding box center [427, 255] width 21 height 9
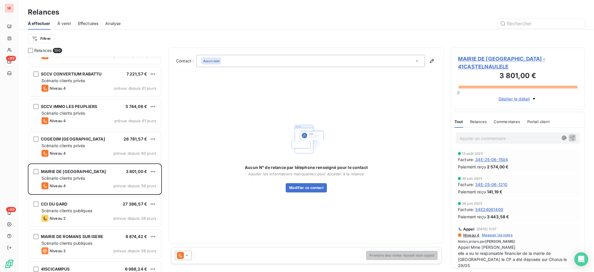
scroll to position [387, 0]
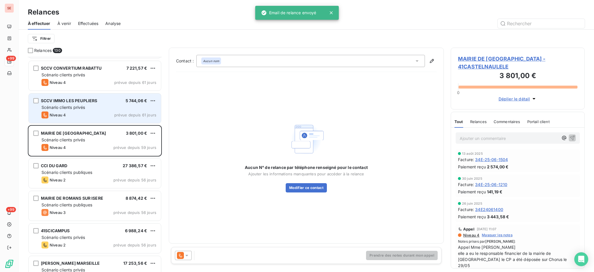
click at [76, 106] on span "Scénario clients privés" at bounding box center [63, 107] width 44 height 5
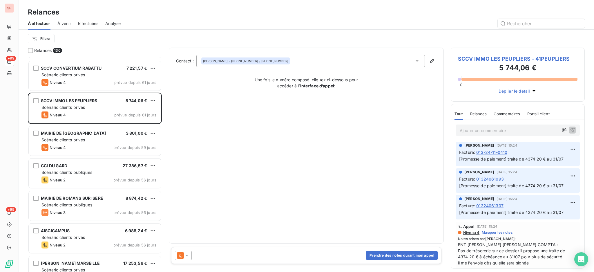
click at [522, 57] on span "SCCV IMMO LES PEUPLIERS - 41PEUPLIERS" at bounding box center [518, 59] width 120 height 8
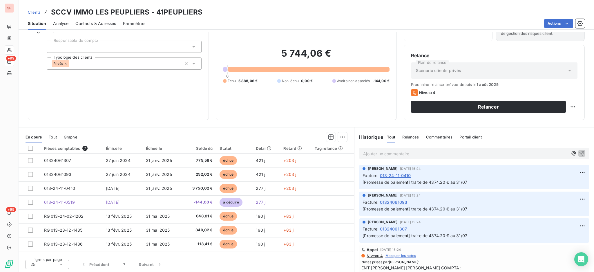
click at [474, 173] on div "Facture : 013-24-11-0410" at bounding box center [474, 175] width 223 height 6
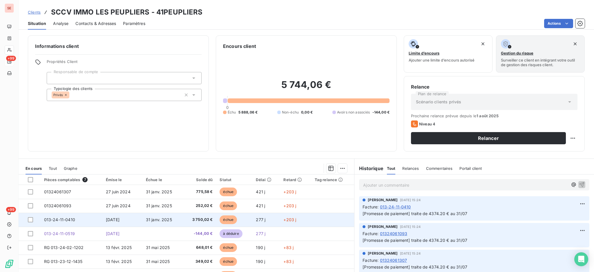
scroll to position [31, 0]
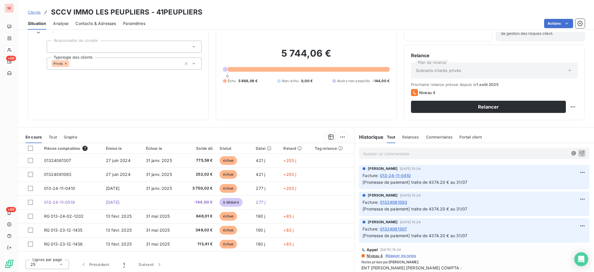
click at [104, 21] on span "Contacts & Adresses" at bounding box center [95, 24] width 41 height 6
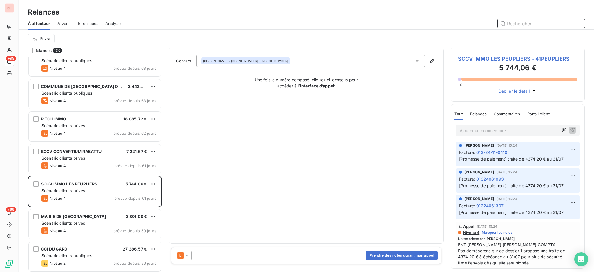
scroll to position [310, 0]
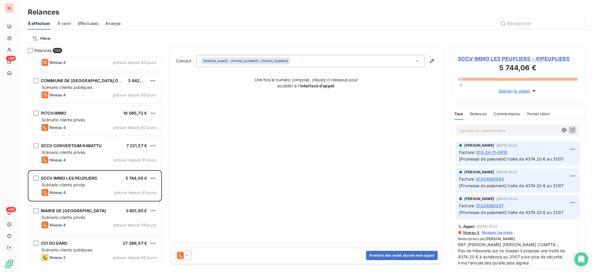
click at [539, 61] on span "SCCV IMMO LES PEUPLIERS - 41PEUPLIERS" at bounding box center [518, 59] width 120 height 8
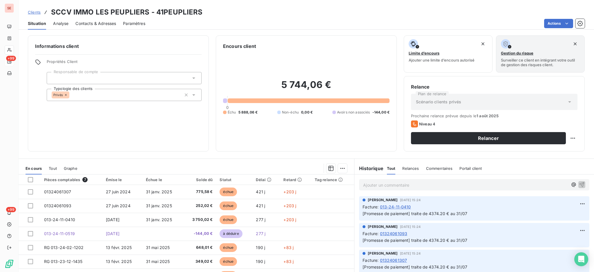
click at [108, 23] on span "Contacts & Adresses" at bounding box center [95, 24] width 41 height 6
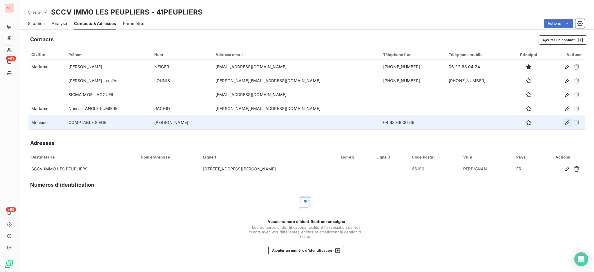
click at [566, 120] on icon "button" at bounding box center [568, 123] width 6 height 6
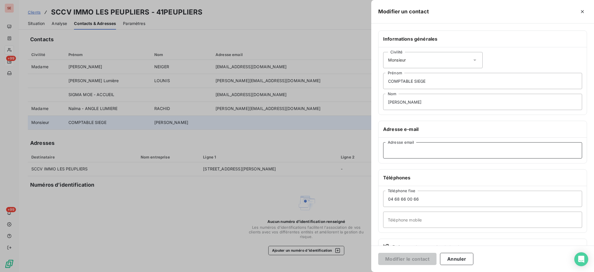
click at [422, 149] on input "Adresse email" at bounding box center [482, 150] width 199 height 16
paste input "[PERSON_NAME] <[PERSON_NAME][EMAIL_ADDRESS][DOMAIN_NAME]>"
drag, startPoint x: 424, startPoint y: 150, endPoint x: 371, endPoint y: 152, distance: 53.4
click at [371, 272] on div "Modifier un contact Informations générales Civilité Monsieur COMPTABLE SIEGE [P…" at bounding box center [297, 272] width 594 height 0
type input "[PERSON_NAME][EMAIL_ADDRESS][DOMAIN_NAME]"
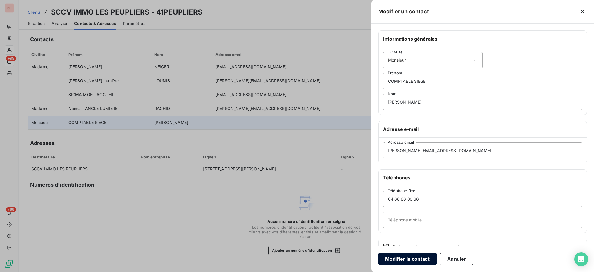
click at [409, 257] on button "Modifier le contact" at bounding box center [407, 259] width 58 height 12
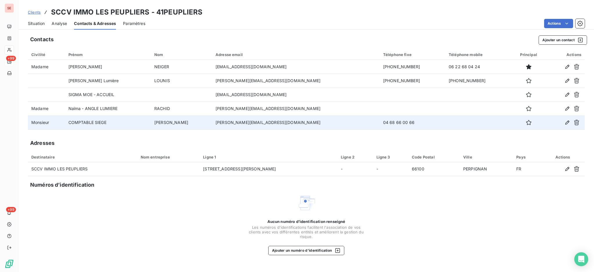
click at [33, 23] on span "Situation" at bounding box center [36, 24] width 17 height 6
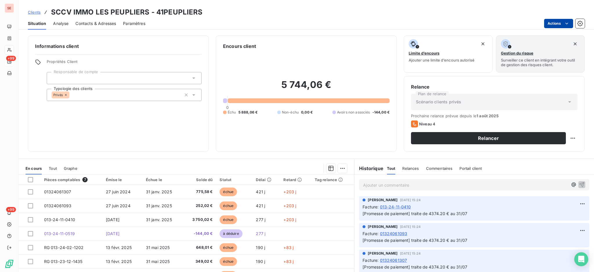
click at [550, 20] on html "SE +99 +99 Clients SCCV IMMO LES PEUPLIERS - 41PEUPLIERS Situation Analyse Cont…" at bounding box center [297, 136] width 594 height 272
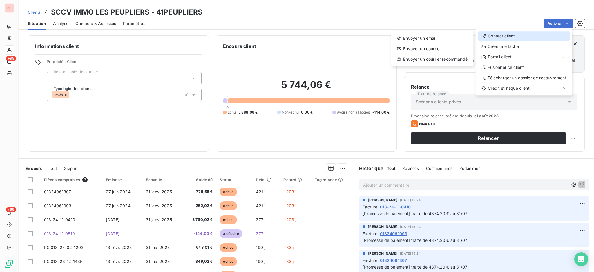
click at [507, 37] on span "Contact client" at bounding box center [501, 36] width 27 height 6
click at [428, 39] on div "Envoyer un email" at bounding box center [432, 38] width 78 height 9
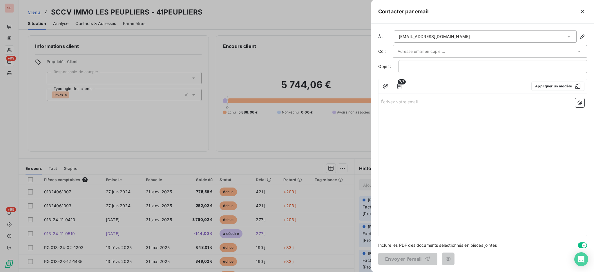
click at [568, 39] on icon at bounding box center [569, 37] width 6 height 6
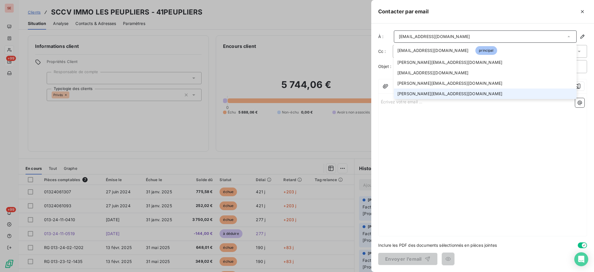
click at [421, 93] on span "[PERSON_NAME][EMAIL_ADDRESS][DOMAIN_NAME]" at bounding box center [449, 94] width 105 height 6
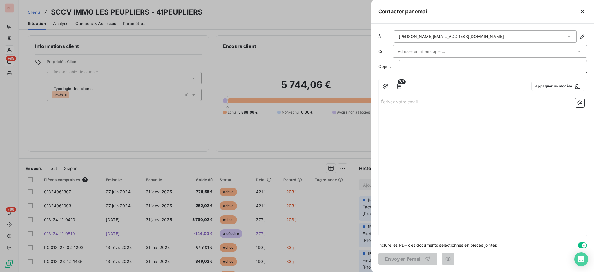
click at [414, 66] on p "﻿" at bounding box center [493, 66] width 179 height 7
click at [401, 84] on span "7/7" at bounding box center [402, 81] width 8 height 5
click at [400, 85] on icon "button" at bounding box center [400, 86] width 6 height 6
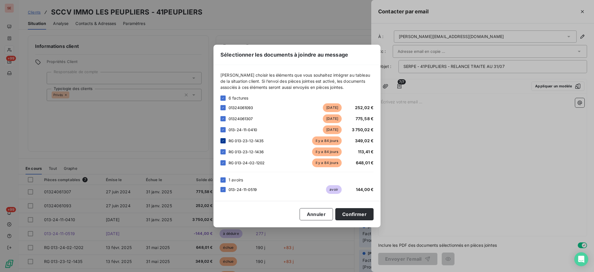
click at [225, 138] on div at bounding box center [223, 140] width 5 height 5
click at [225, 150] on icon at bounding box center [222, 151] width 3 height 3
click at [223, 162] on icon at bounding box center [222, 162] width 3 height 3
click at [222, 180] on icon at bounding box center [222, 179] width 3 height 3
click at [353, 216] on button "Confirmer" at bounding box center [354, 214] width 38 height 12
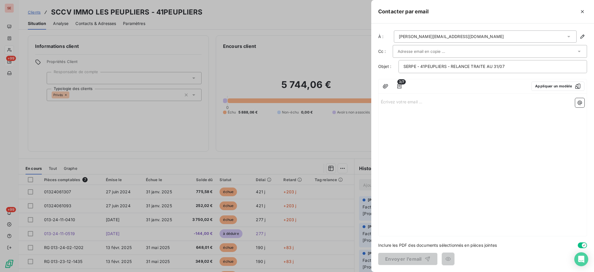
click at [385, 103] on p "Écrivez votre email ... ﻿" at bounding box center [483, 101] width 204 height 7
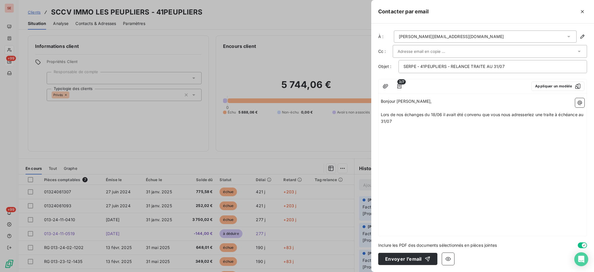
click at [555, 115] on span "Lors de nos échanges du 18/06 il avait été convenu que vous nous adresseriez un…" at bounding box center [483, 118] width 204 height 12
click at [437, 121] on p "Lors de nos échanges du 18/06 il avait été convenu que vous nous adresseriez un…" at bounding box center [483, 117] width 204 height 13
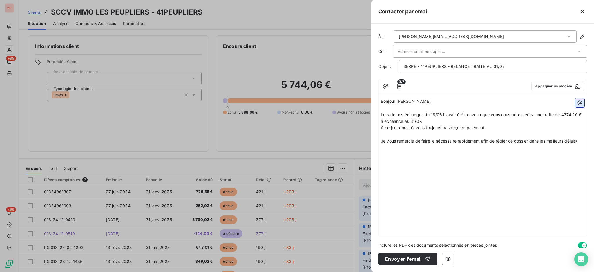
click at [580, 105] on icon "button" at bounding box center [580, 102] width 4 height 4
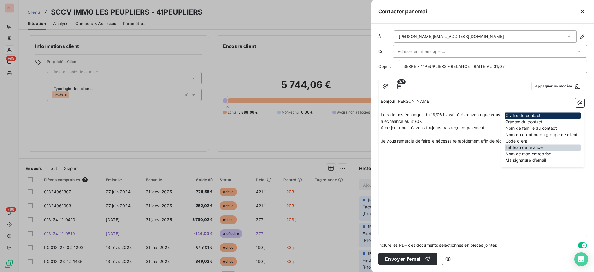
click at [565, 146] on div "Tableau de relance" at bounding box center [543, 147] width 76 height 6
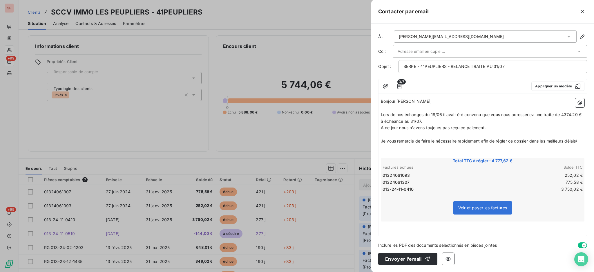
click at [411, 150] on p "﻿" at bounding box center [483, 147] width 204 height 7
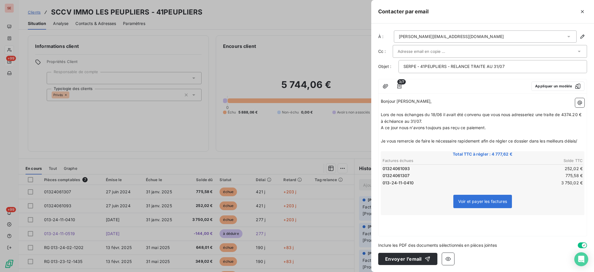
click at [392, 221] on div "Bonjour [PERSON_NAME], ﻿ Lors de nos échanges du 18/06 il avait été convenu que…" at bounding box center [483, 166] width 208 height 140
click at [384, 218] on p "﻿" at bounding box center [483, 218] width 204 height 7
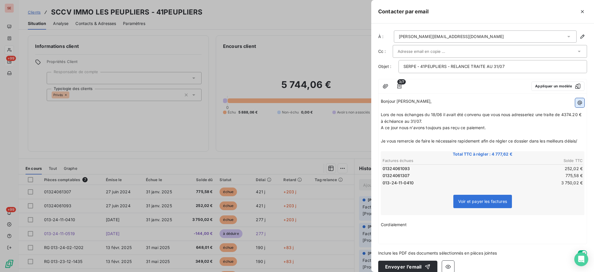
click at [577, 101] on icon "button" at bounding box center [580, 103] width 6 height 6
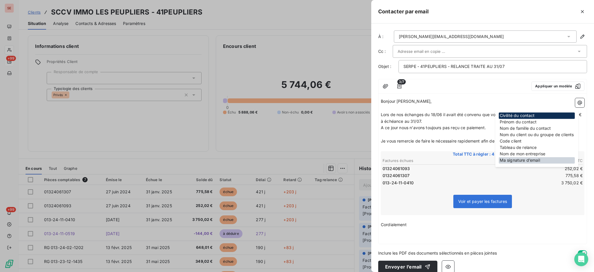
click at [533, 160] on div "Ma signature d’email" at bounding box center [537, 160] width 76 height 6
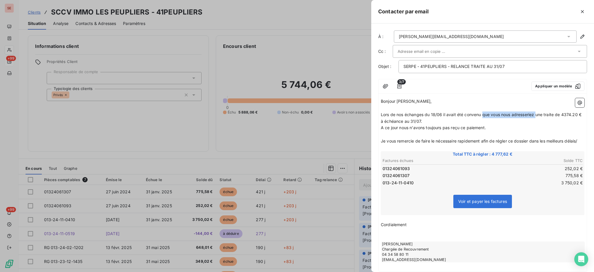
drag, startPoint x: 536, startPoint y: 115, endPoint x: 482, endPoint y: 114, distance: 54.0
click at [482, 114] on span "Lors de nos échanges du 18/06 il avait été convenu que vous nous adresseriez un…" at bounding box center [482, 118] width 202 height 12
click at [403, 144] on p "Je vous remercie de faire le nécessaire rapidement afin de régler ce dossier da…" at bounding box center [483, 141] width 204 height 7
click at [578, 102] on icon "button" at bounding box center [580, 102] width 4 height 4
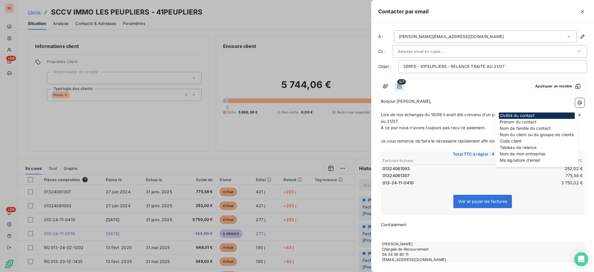
click at [400, 87] on icon "button" at bounding box center [400, 86] width 6 height 6
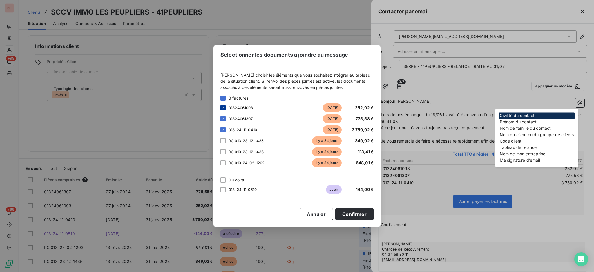
click at [222, 108] on icon at bounding box center [222, 107] width 3 height 3
click at [345, 216] on button "Confirmer" at bounding box center [354, 214] width 38 height 12
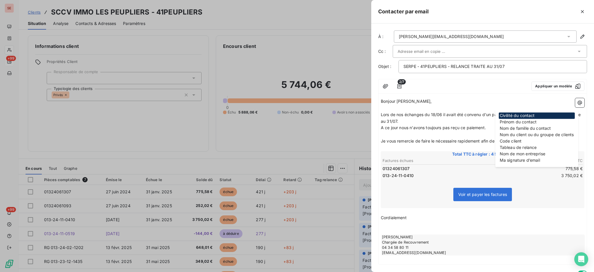
click at [495, 91] on div "2/7 Appliquer un modèle" at bounding box center [483, 86] width 208 height 14
click at [430, 86] on div at bounding box center [468, 86] width 118 height 9
click at [418, 134] on p "﻿" at bounding box center [483, 134] width 204 height 7
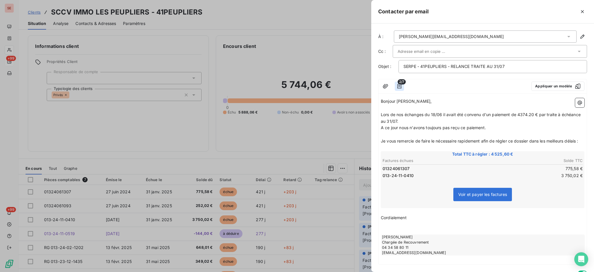
click at [398, 86] on icon "button" at bounding box center [400, 86] width 6 height 6
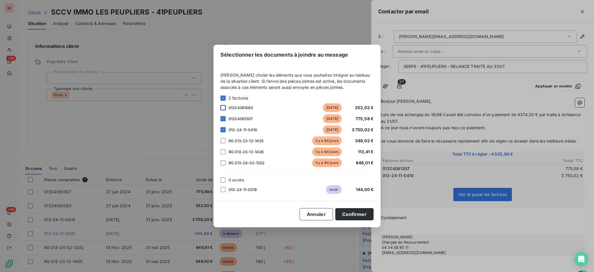
click at [222, 107] on div at bounding box center [223, 107] width 5 height 5
click at [223, 180] on div at bounding box center [223, 179] width 5 height 5
click at [355, 213] on button "Confirmer" at bounding box center [354, 214] width 38 height 12
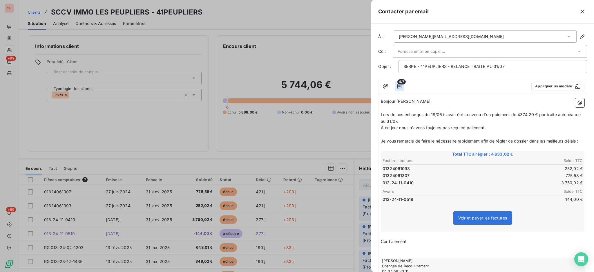
click at [400, 87] on icon "button" at bounding box center [400, 86] width 6 height 6
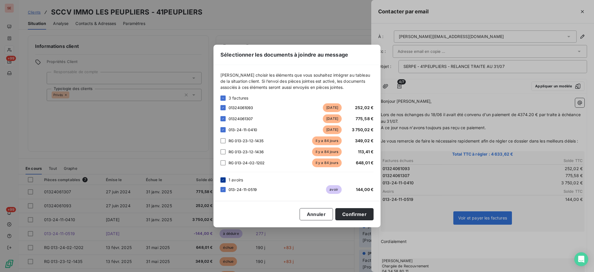
click at [224, 177] on div at bounding box center [223, 179] width 5 height 5
click at [358, 212] on button "Confirmer" at bounding box center [354, 214] width 38 height 12
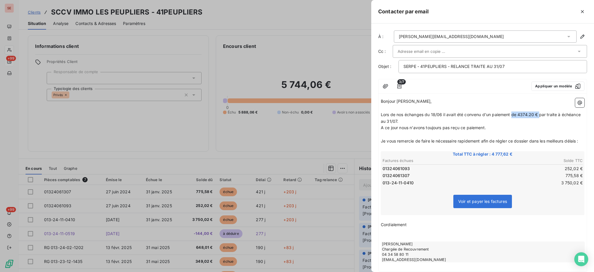
drag, startPoint x: 539, startPoint y: 115, endPoint x: 513, endPoint y: 115, distance: 26.1
click at [513, 115] on span "Lors de nos échanges du 18/06 il avait été convenu d'un paiement de 4374.20 € p…" at bounding box center [481, 118] width 201 height 12
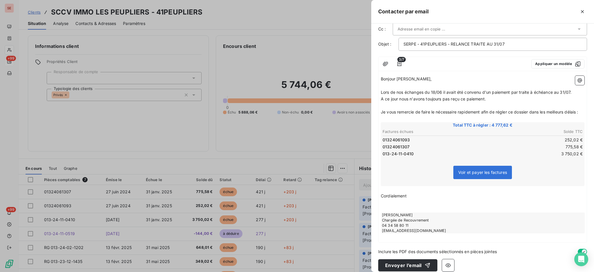
scroll to position [34, 0]
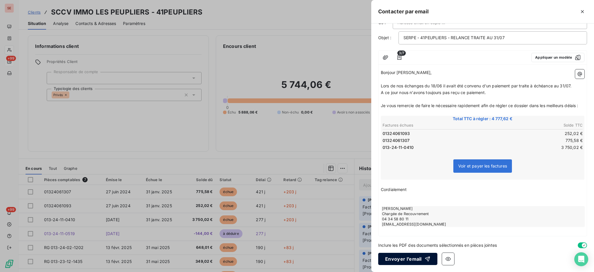
click at [409, 258] on button "Envoyer l’email" at bounding box center [407, 259] width 59 height 12
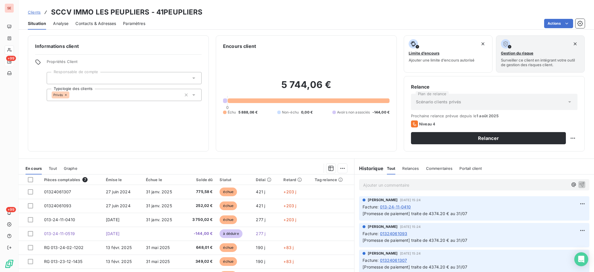
click at [411, 182] on p "Ajouter un commentaire ﻿" at bounding box center [465, 184] width 205 height 7
click at [579, 182] on icon "button" at bounding box center [582, 184] width 6 height 6
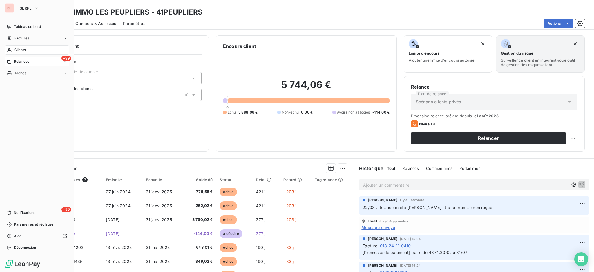
click at [23, 61] on span "Relances" at bounding box center [21, 61] width 15 height 5
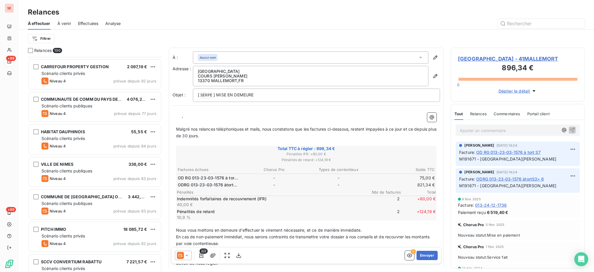
scroll to position [348, 0]
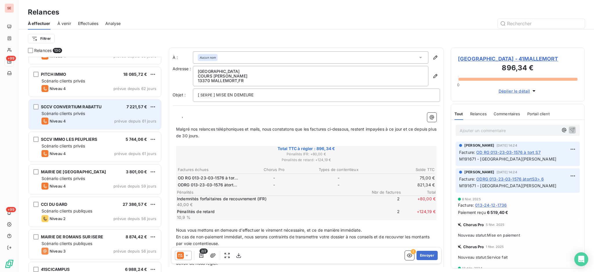
click at [84, 113] on span "Scénario clients privés" at bounding box center [63, 113] width 44 height 5
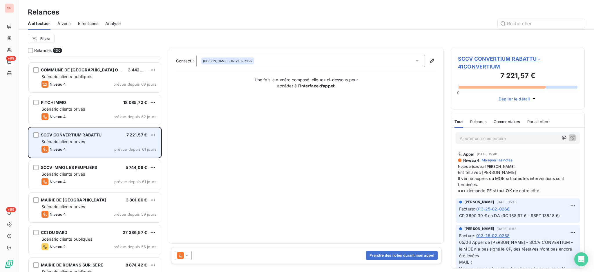
scroll to position [271, 0]
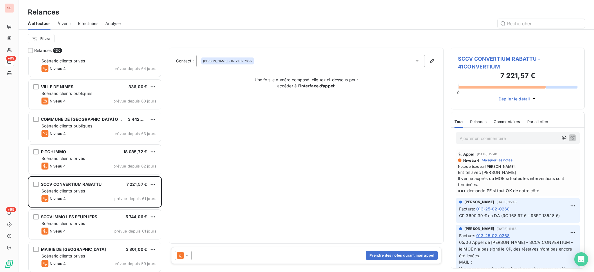
click at [186, 254] on icon at bounding box center [187, 255] width 6 height 6
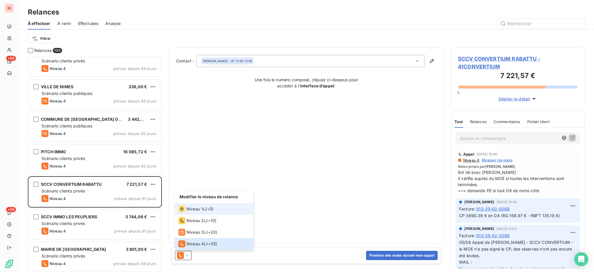
click at [200, 207] on span "Niveau 1" at bounding box center [195, 209] width 17 height 6
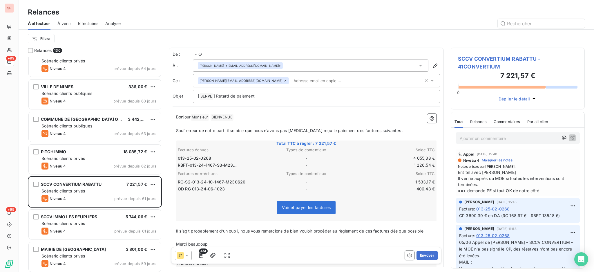
scroll to position [209, 128]
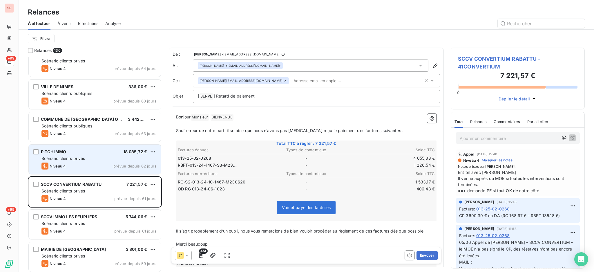
click at [87, 158] on div "Scénario clients privés" at bounding box center [98, 159] width 115 height 6
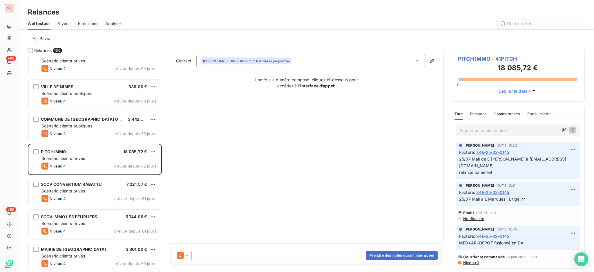
click at [467, 260] on span "Niveau 3" at bounding box center [471, 262] width 17 height 5
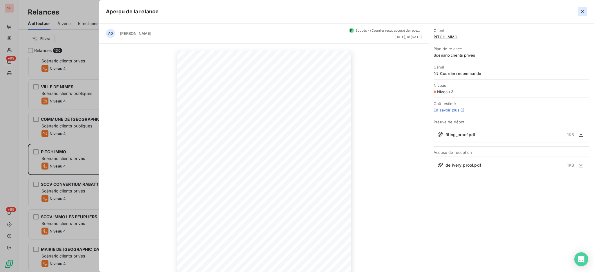
click at [582, 10] on icon "button" at bounding box center [583, 12] width 6 height 6
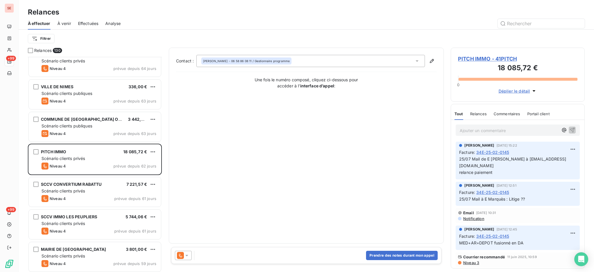
click at [494, 57] on span "PITCH IMMO - 41PITCH" at bounding box center [518, 59] width 120 height 8
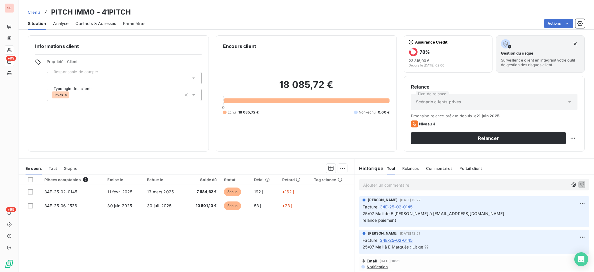
click at [375, 185] on p "Ajouter un commentaire ﻿" at bounding box center [465, 184] width 205 height 7
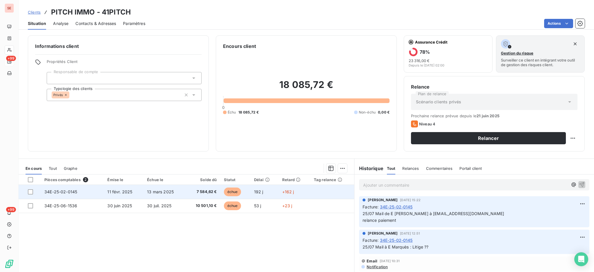
click at [203, 187] on td "7 584,62 €" at bounding box center [202, 192] width 35 height 14
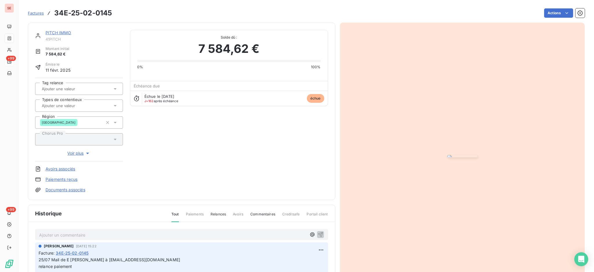
click at [144, 235] on p "Ajouter un commentaire ﻿" at bounding box center [173, 234] width 268 height 7
click at [111, 232] on span "22/08 MAIL à [PERSON_NAME] : TRANSMISSION PFISTER" at bounding box center [97, 234] width 116 height 5
click at [168, 236] on p "22/08 MAIL à [PERSON_NAME] : TRANSMISSION DOSSIER PFISTER" at bounding box center [173, 234] width 268 height 7
drag, startPoint x: 167, startPoint y: 232, endPoint x: 22, endPoint y: 236, distance: 145.1
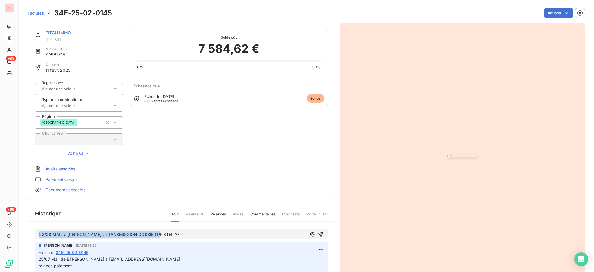
click at [22, 236] on section "Factures 34E-25-02-0145 Actions PITCH IMMO 41PITCH Montant initial 7 584,62 € É…" at bounding box center [307, 136] width 576 height 272
copy span "22/08 MAIL à [PERSON_NAME] : TRANSMISSION DOSSIER PFISTER ??"
click at [318, 231] on icon "button" at bounding box center [321, 234] width 6 height 6
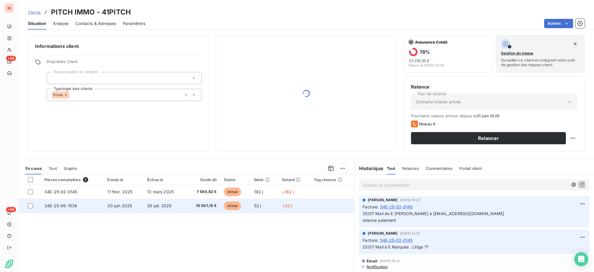
click at [155, 209] on td "30 juil. 2025" at bounding box center [165, 206] width 42 height 14
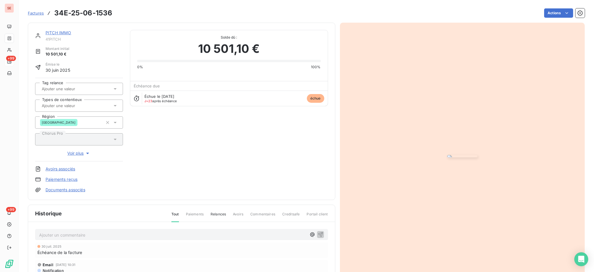
click at [100, 234] on p "Ajouter un commentaire ﻿" at bounding box center [173, 234] width 268 height 7
click at [318, 232] on icon "button" at bounding box center [321, 234] width 6 height 6
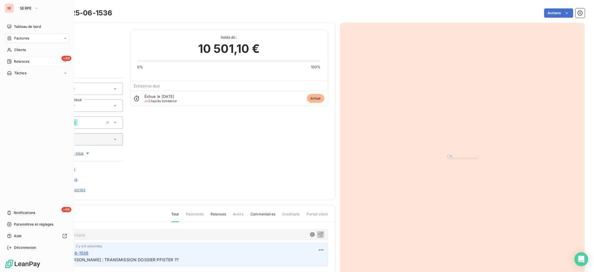
click at [23, 60] on span "Relances" at bounding box center [21, 61] width 15 height 5
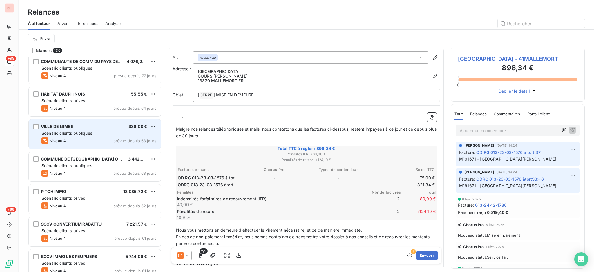
scroll to position [232, 0]
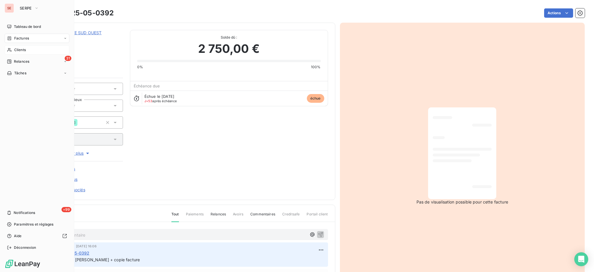
click at [19, 50] on span "Clients" at bounding box center [20, 49] width 12 height 5
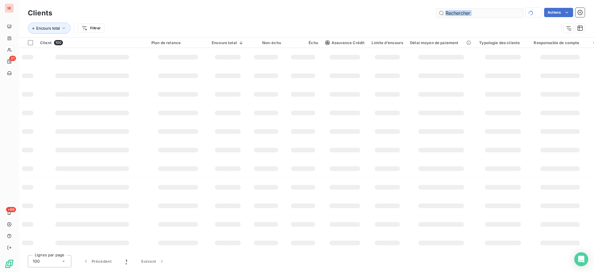
drag, startPoint x: 460, startPoint y: 22, endPoint x: 458, endPoint y: 11, distance: 10.9
click at [458, 11] on div "Clients Actions Encours total Filtrer" at bounding box center [306, 22] width 557 height 30
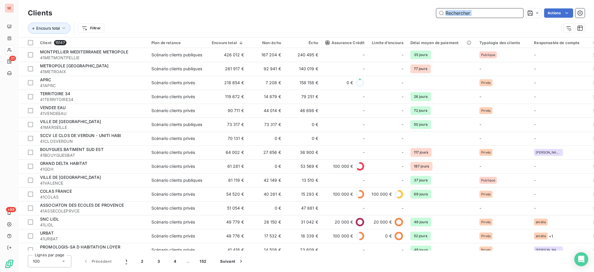
click at [458, 11] on input "text" at bounding box center [479, 12] width 87 height 9
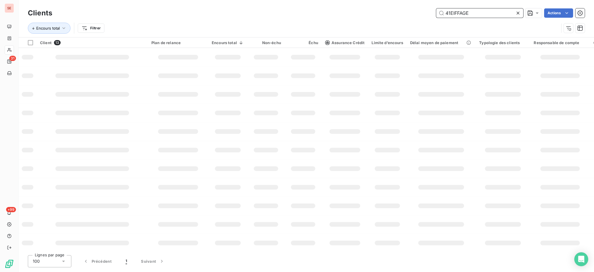
type input "41EIFFAGE"
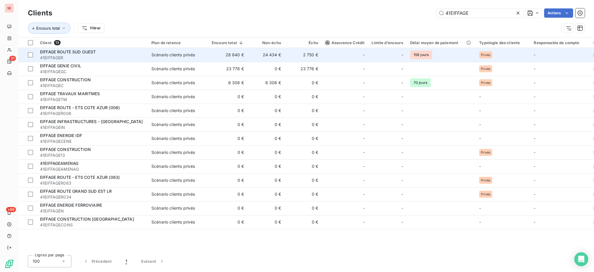
click at [144, 57] on span "41EIFFAGER" at bounding box center [92, 58] width 104 height 6
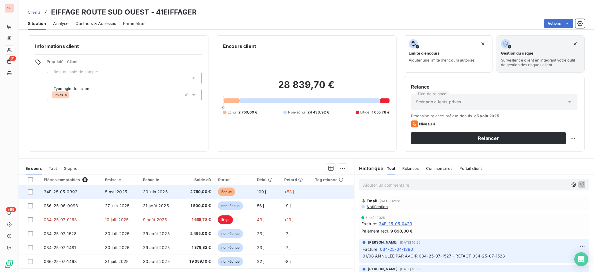
click at [143, 189] on span "30 juin 2025" at bounding box center [155, 191] width 25 height 5
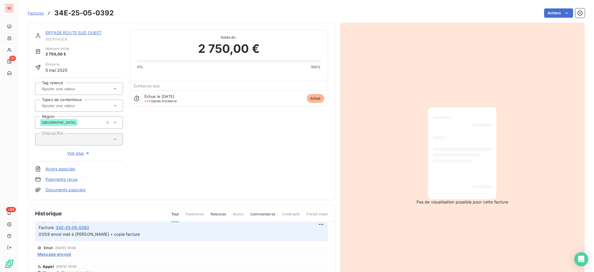
scroll to position [39, 0]
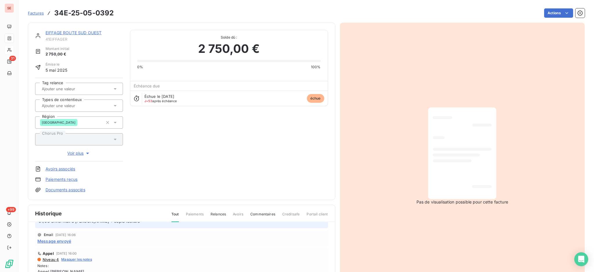
click at [64, 241] on span "Message envoyé" at bounding box center [54, 241] width 34 height 6
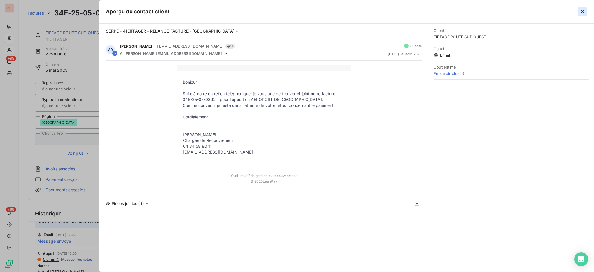
click at [583, 12] on icon "button" at bounding box center [583, 12] width 6 height 6
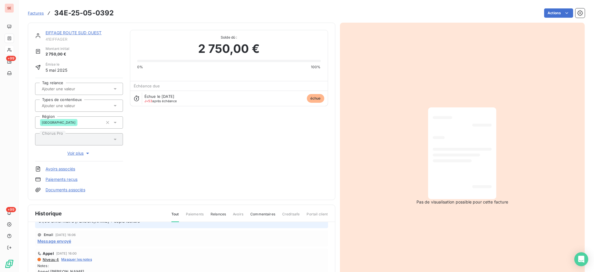
scroll to position [84, 0]
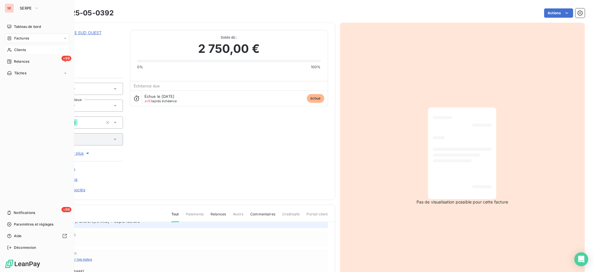
click at [19, 51] on span "Clients" at bounding box center [20, 49] width 12 height 5
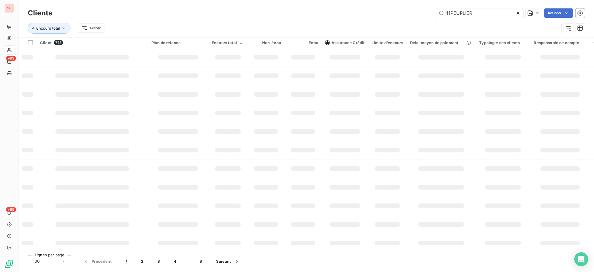
type input "41PEUPLIER"
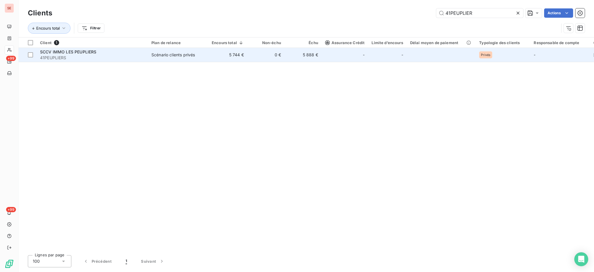
click at [122, 57] on span "41PEUPLIERS" at bounding box center [92, 58] width 104 height 6
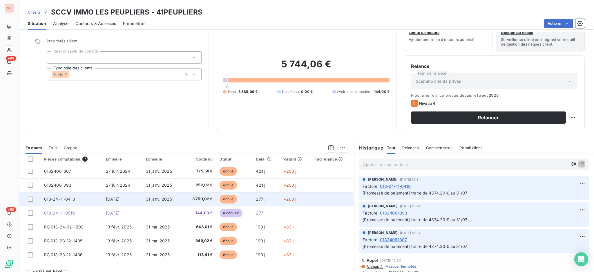
scroll to position [31, 0]
